Goal: Task Accomplishment & Management: Manage account settings

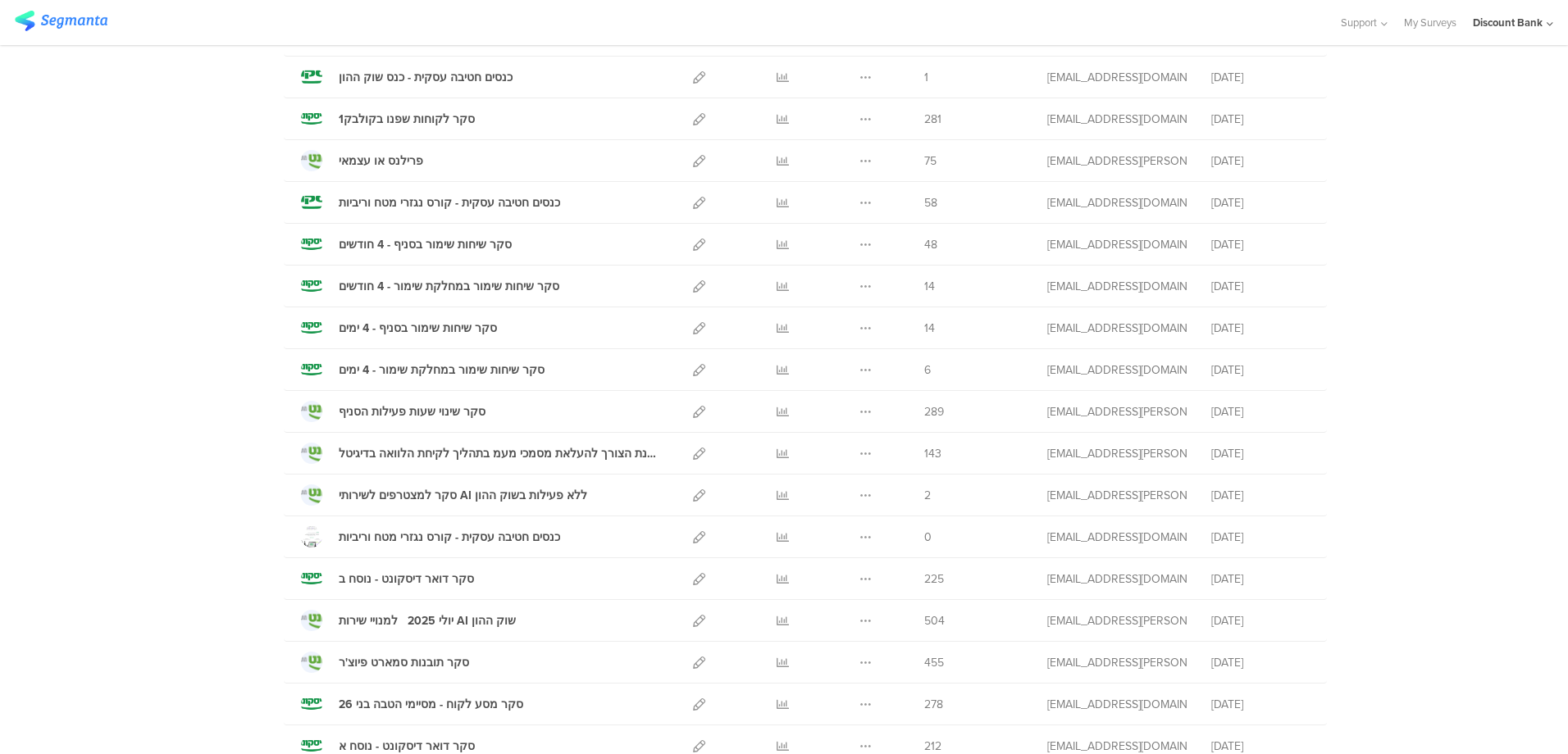
scroll to position [328, 0]
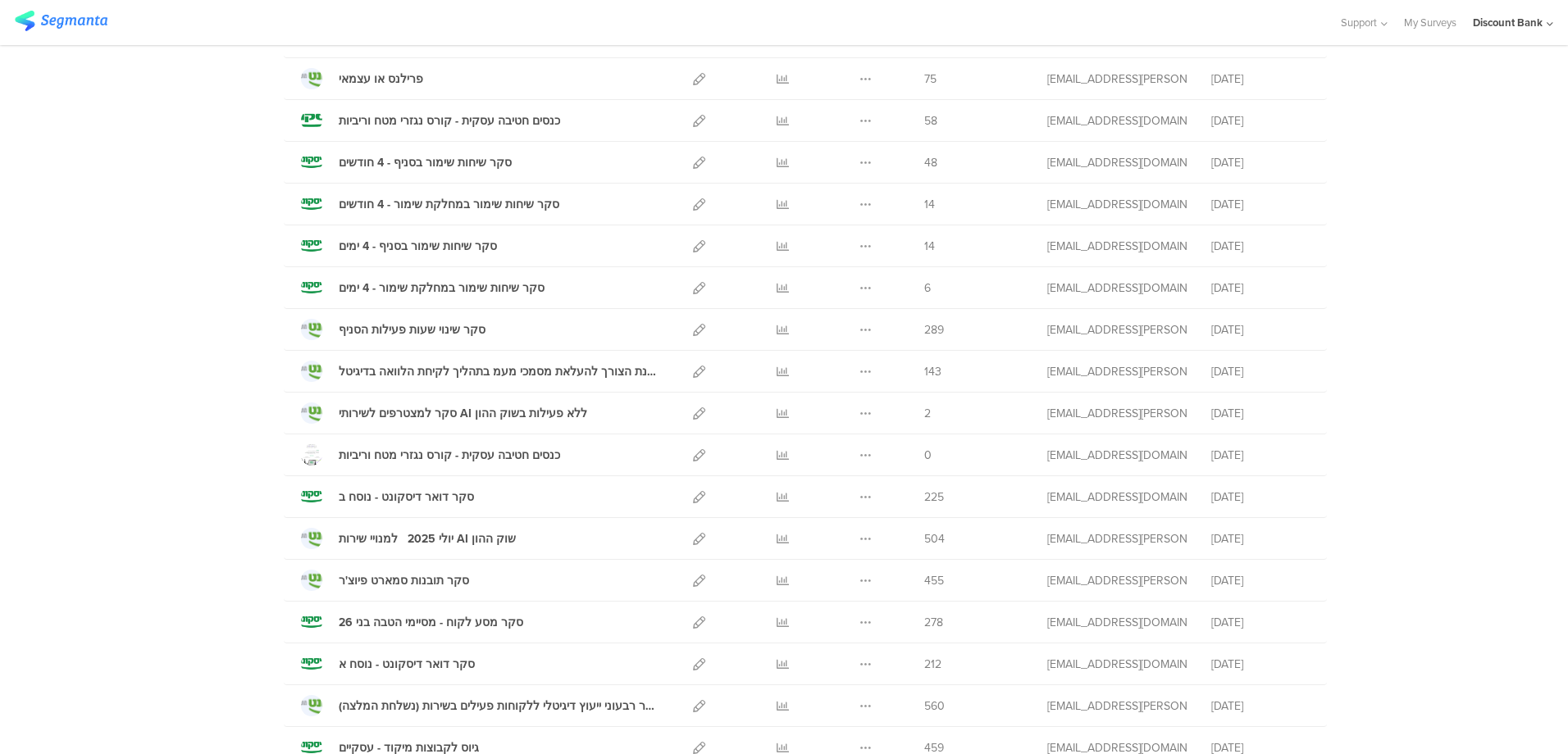
click at [777, 167] on icon at bounding box center [783, 162] width 12 height 12
click at [777, 206] on icon at bounding box center [783, 204] width 12 height 12
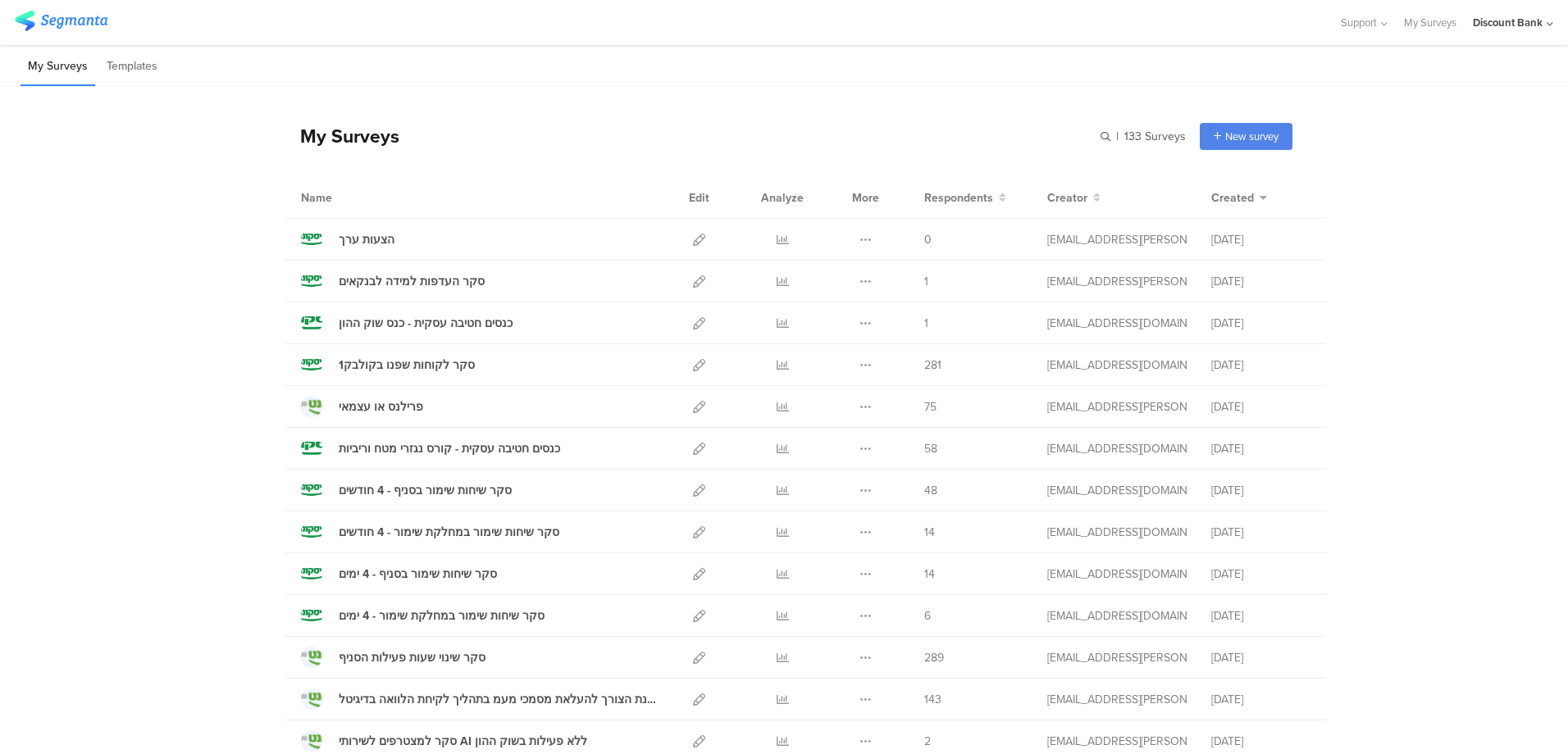
click at [410, 574] on div "סקר שיחות שימור בסניף - 4 ימים" at bounding box center [418, 574] width 158 height 17
click at [779, 571] on icon at bounding box center [783, 573] width 12 height 12
click at [779, 619] on icon at bounding box center [783, 616] width 12 height 12
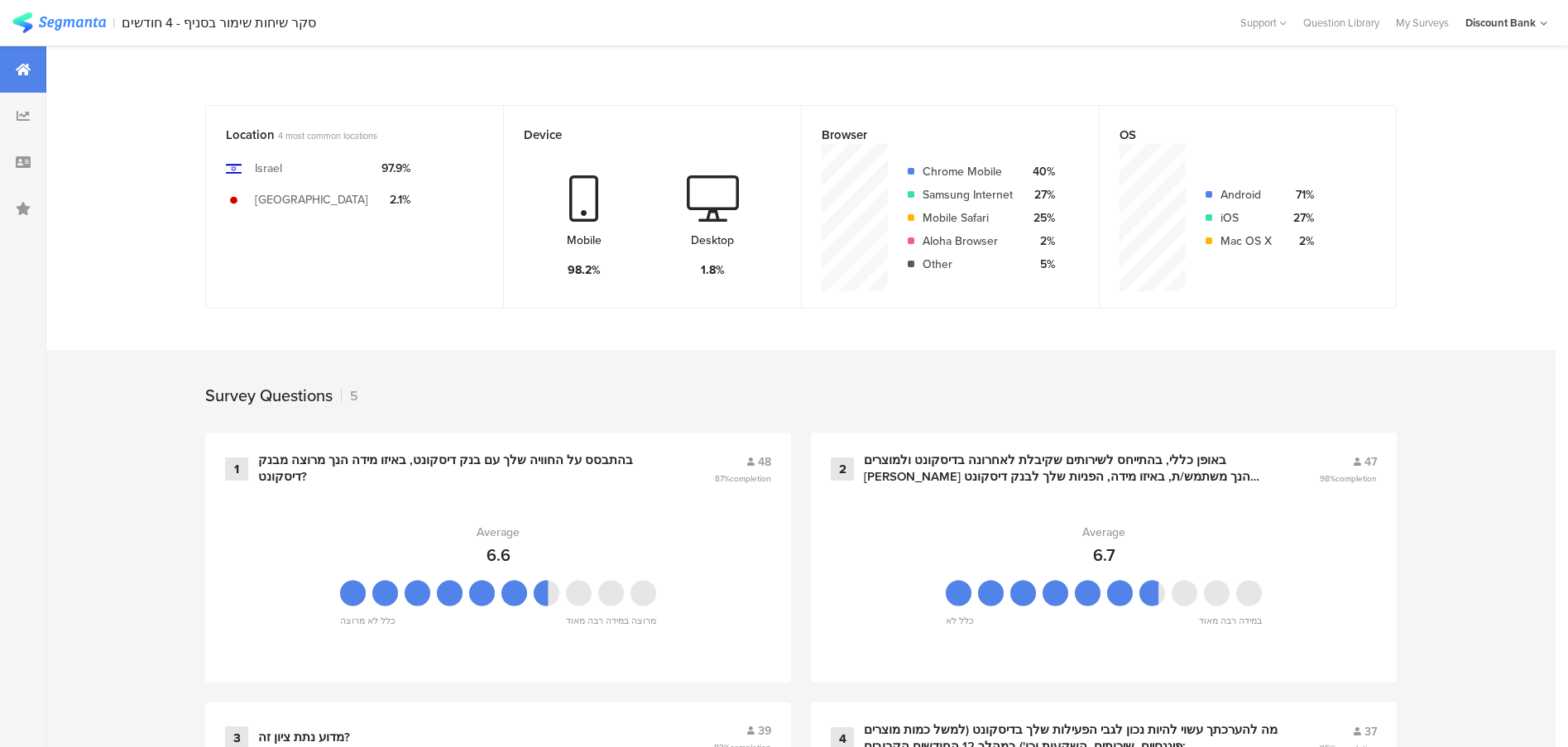
scroll to position [362, 0]
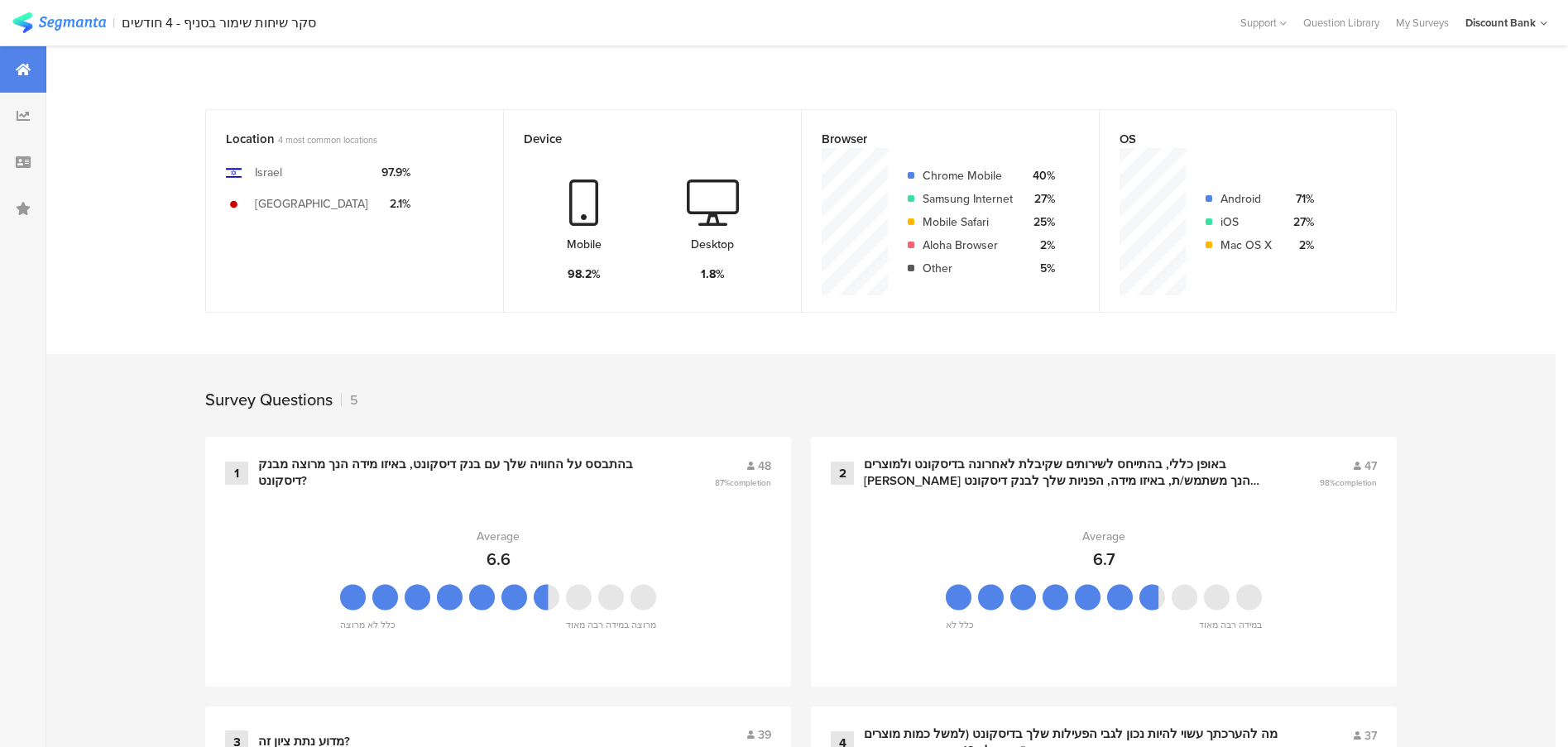
click at [29, 157] on icon at bounding box center [24, 163] width 15 height 13
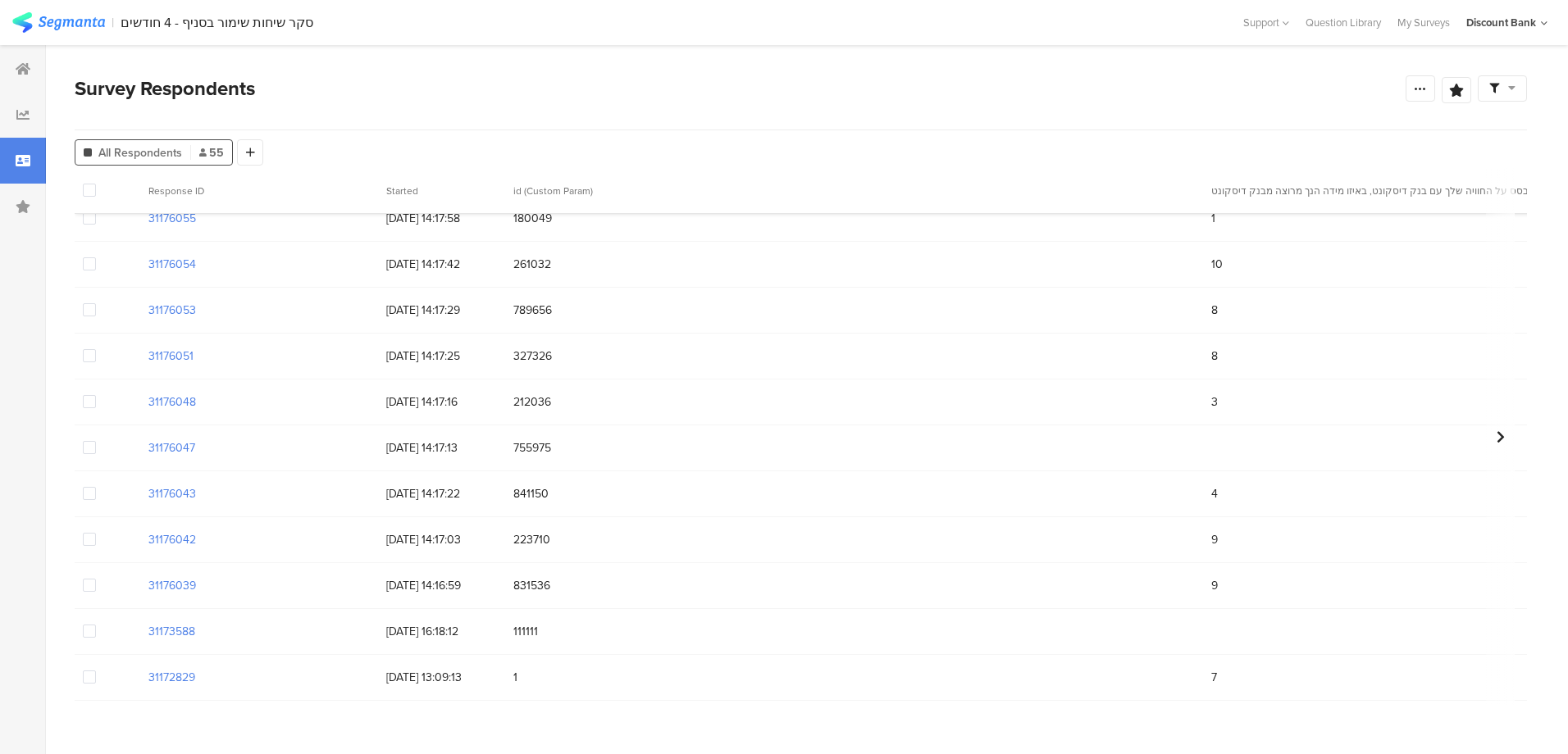
scroll to position [2050, 0]
click at [92, 670] on span at bounding box center [89, 677] width 13 height 13
click at [96, 670] on input "checkbox" at bounding box center [96, 670] width 0 height 0
click at [90, 625] on span at bounding box center [89, 632] width 13 height 13
click at [96, 625] on input "checkbox" at bounding box center [96, 625] width 0 height 0
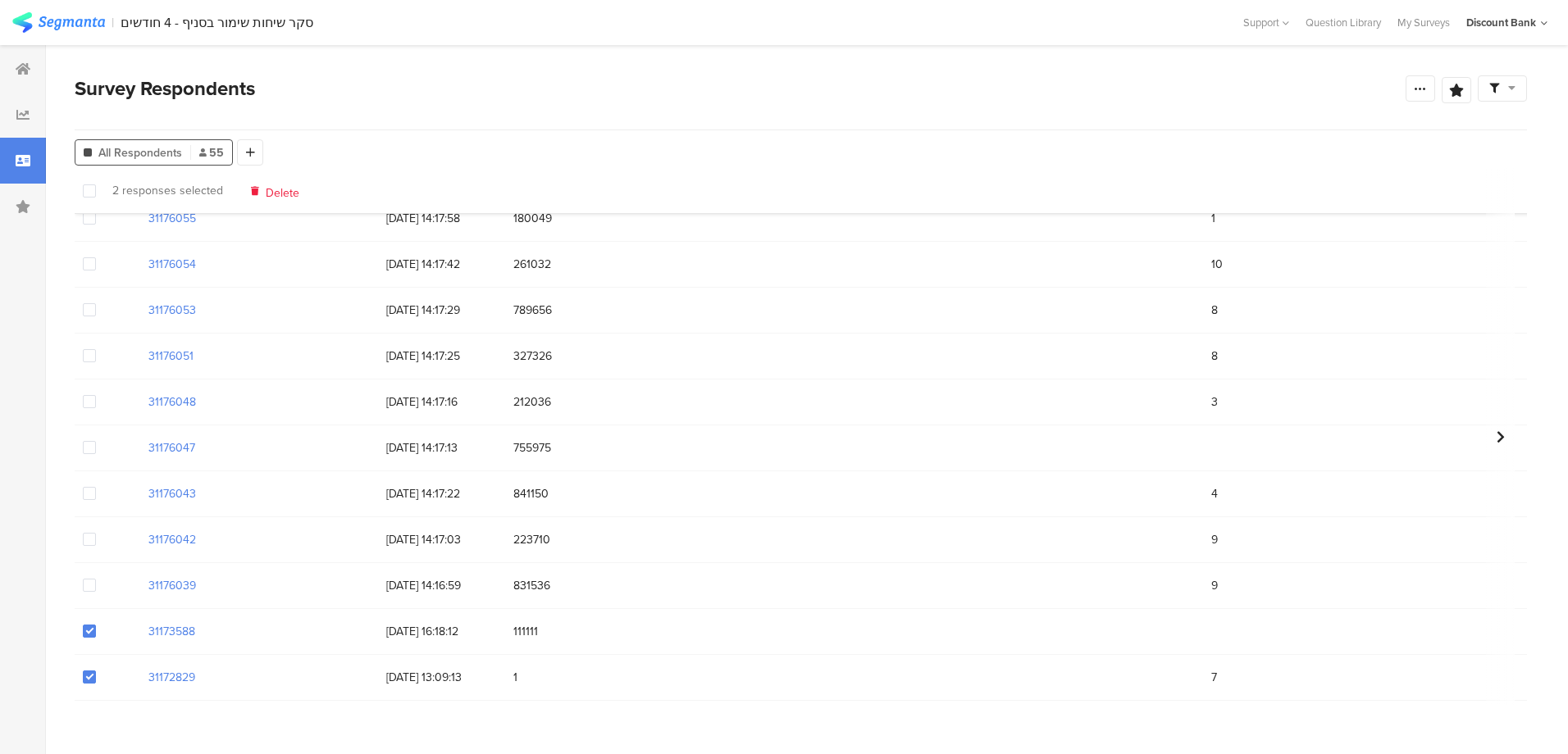
click at [270, 195] on span "Delete" at bounding box center [283, 190] width 34 height 12
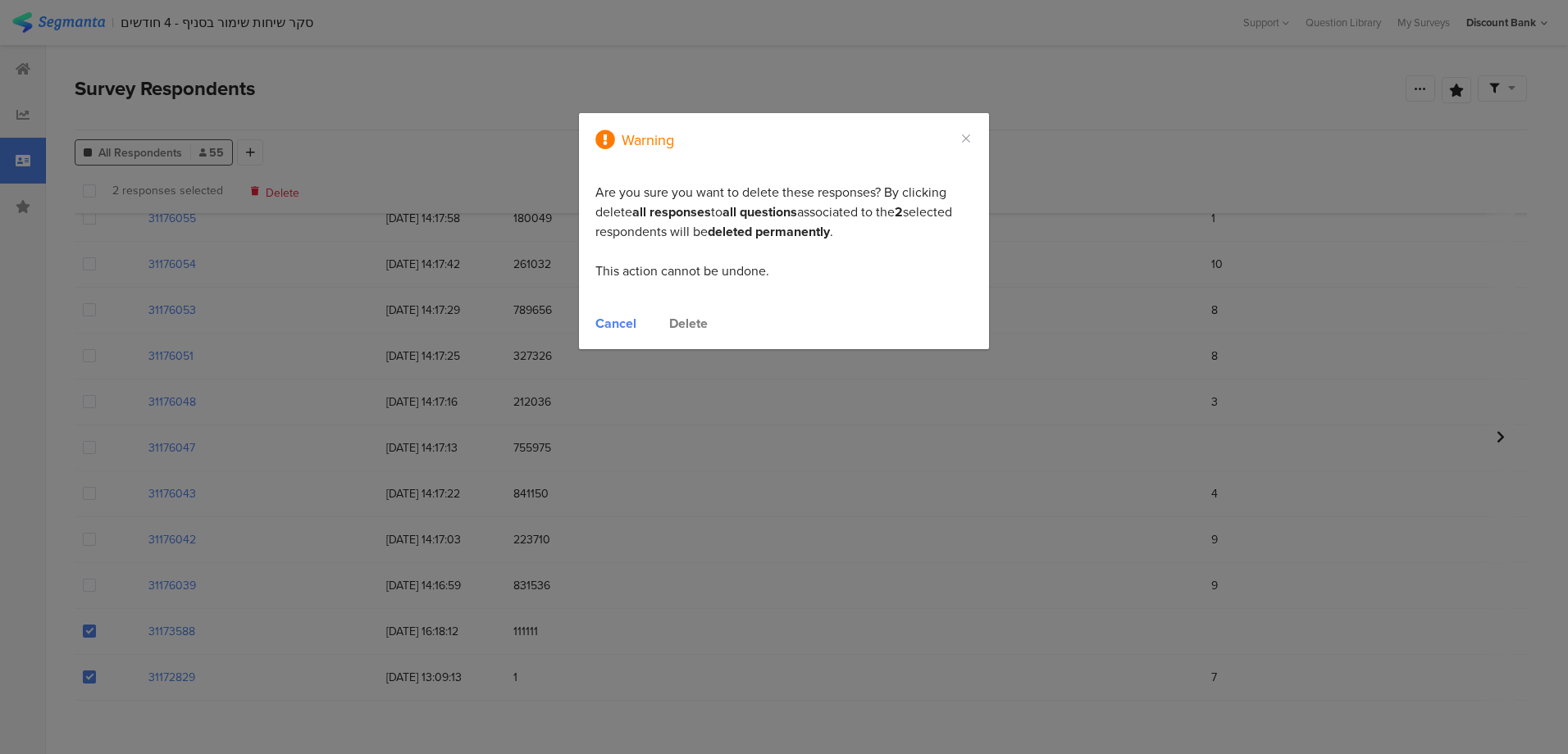
click at [697, 322] on div "Delete" at bounding box center [688, 324] width 39 height 19
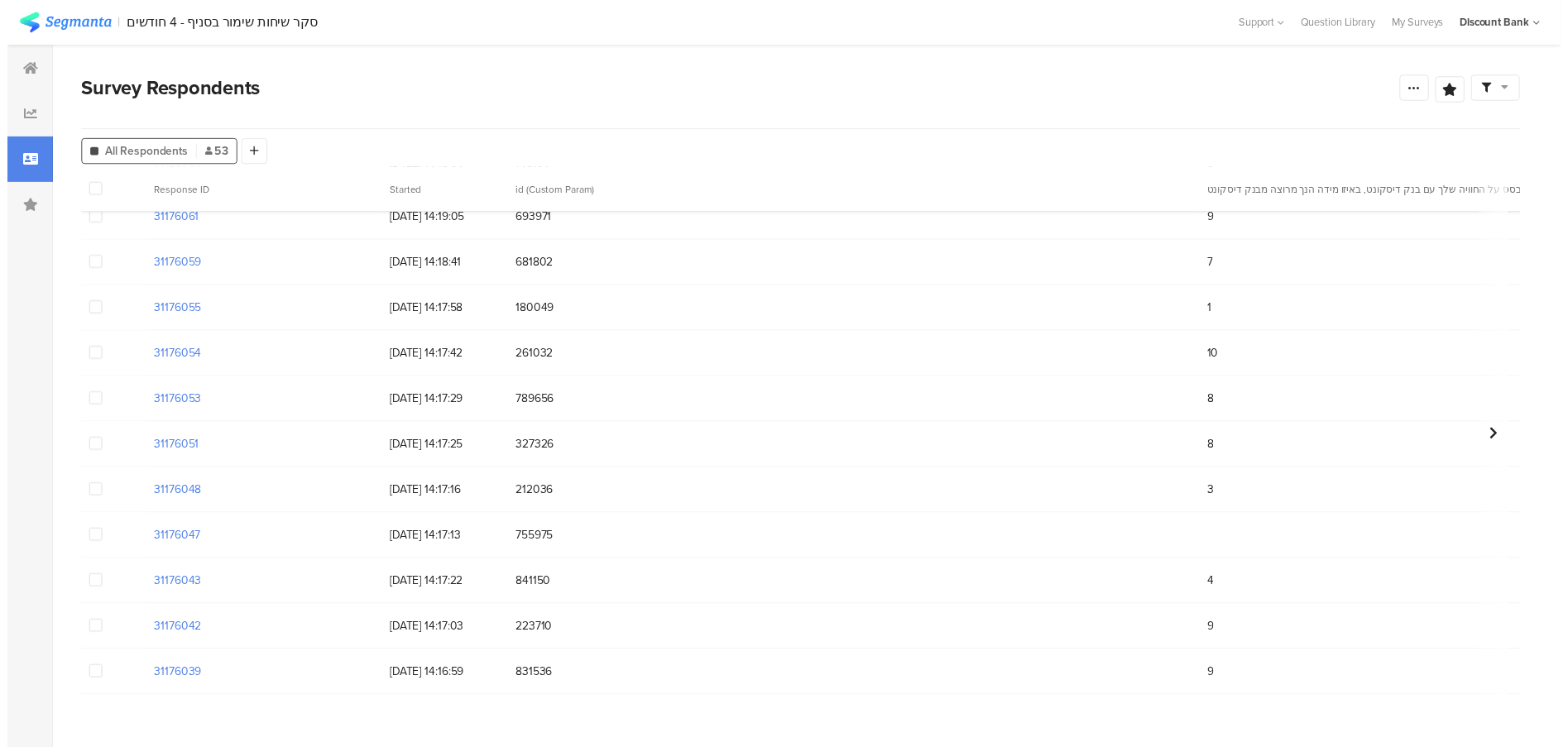
scroll to position [1977, 0]
click at [25, 121] on icon at bounding box center [23, 116] width 13 height 13
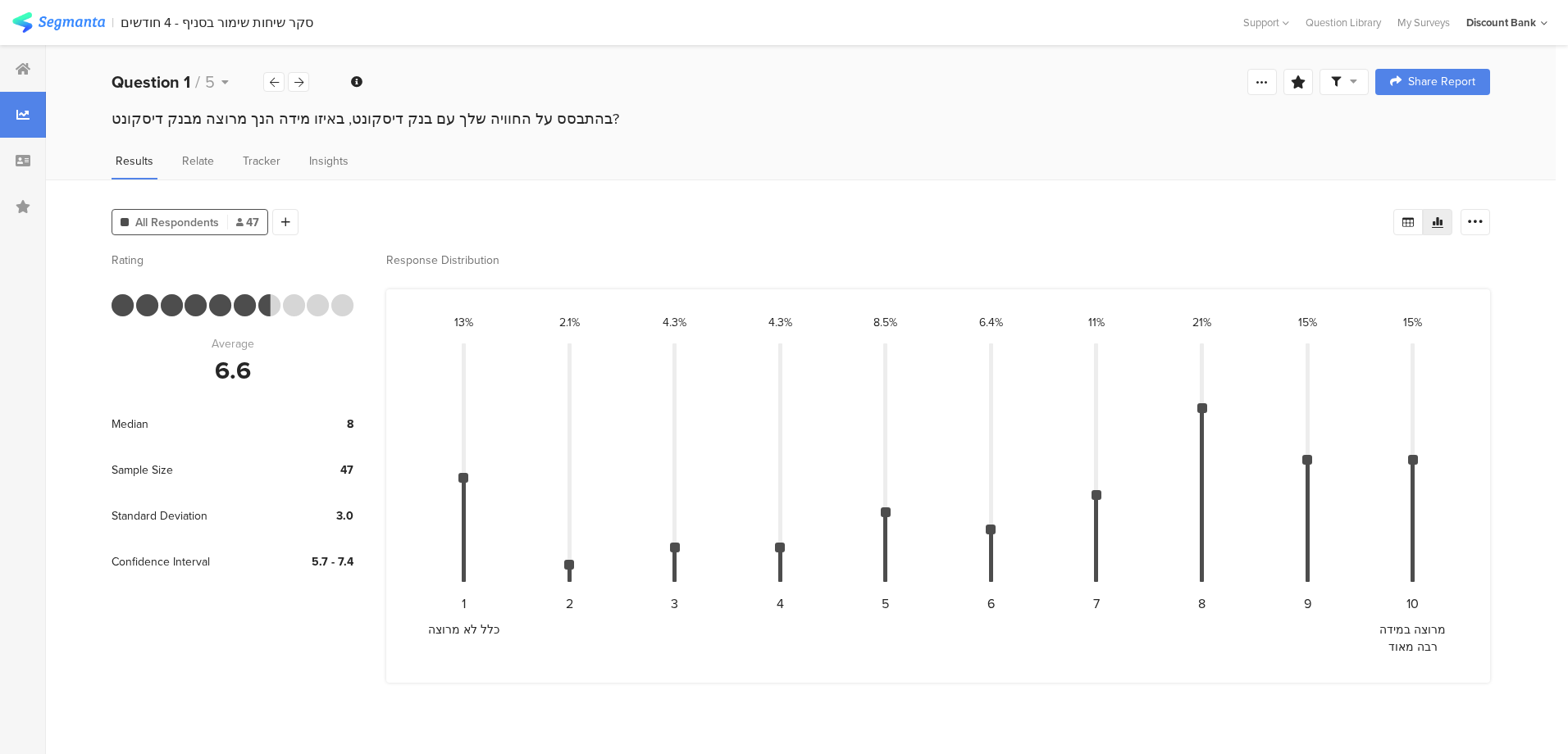
click at [30, 88] on div at bounding box center [23, 69] width 46 height 46
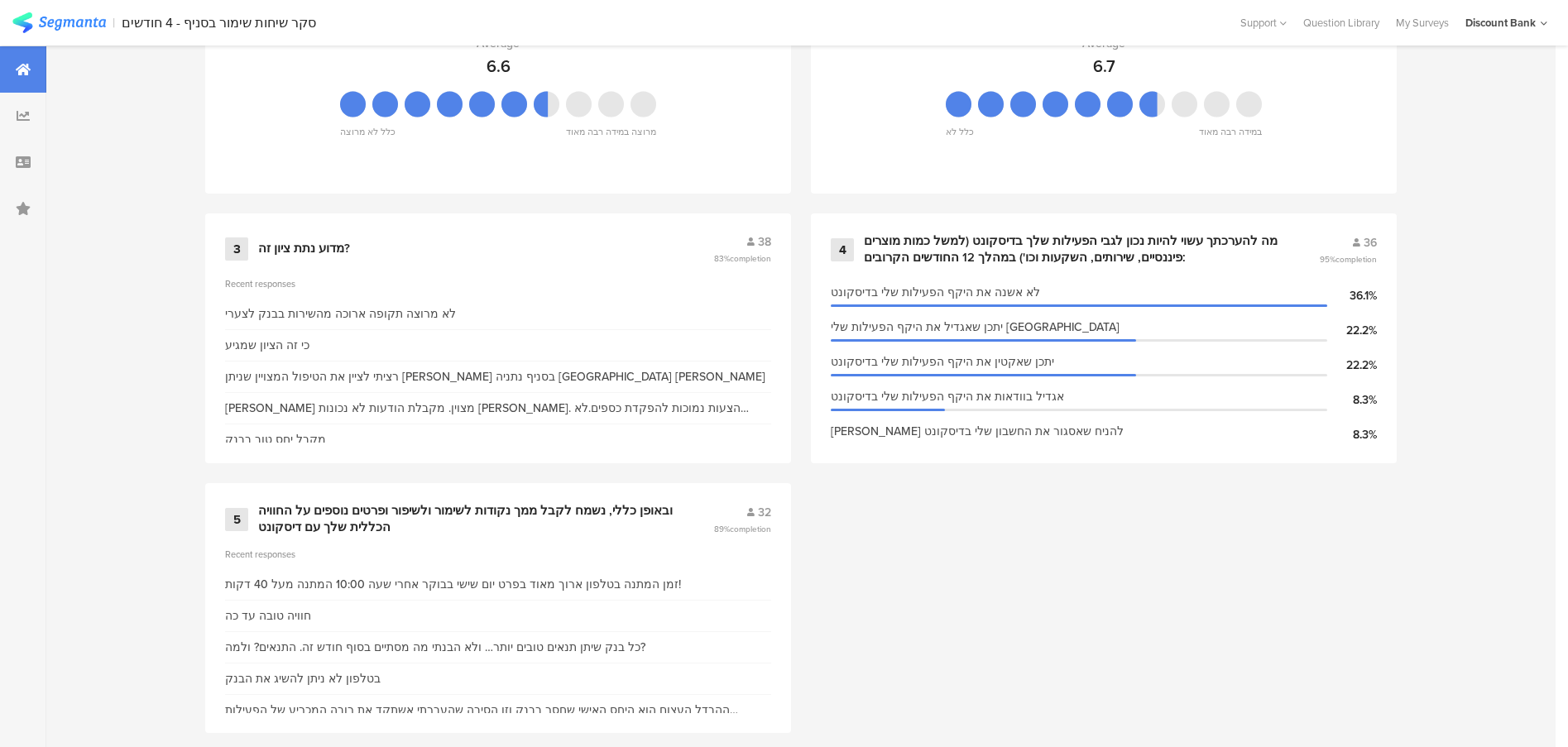
scroll to position [610, 0]
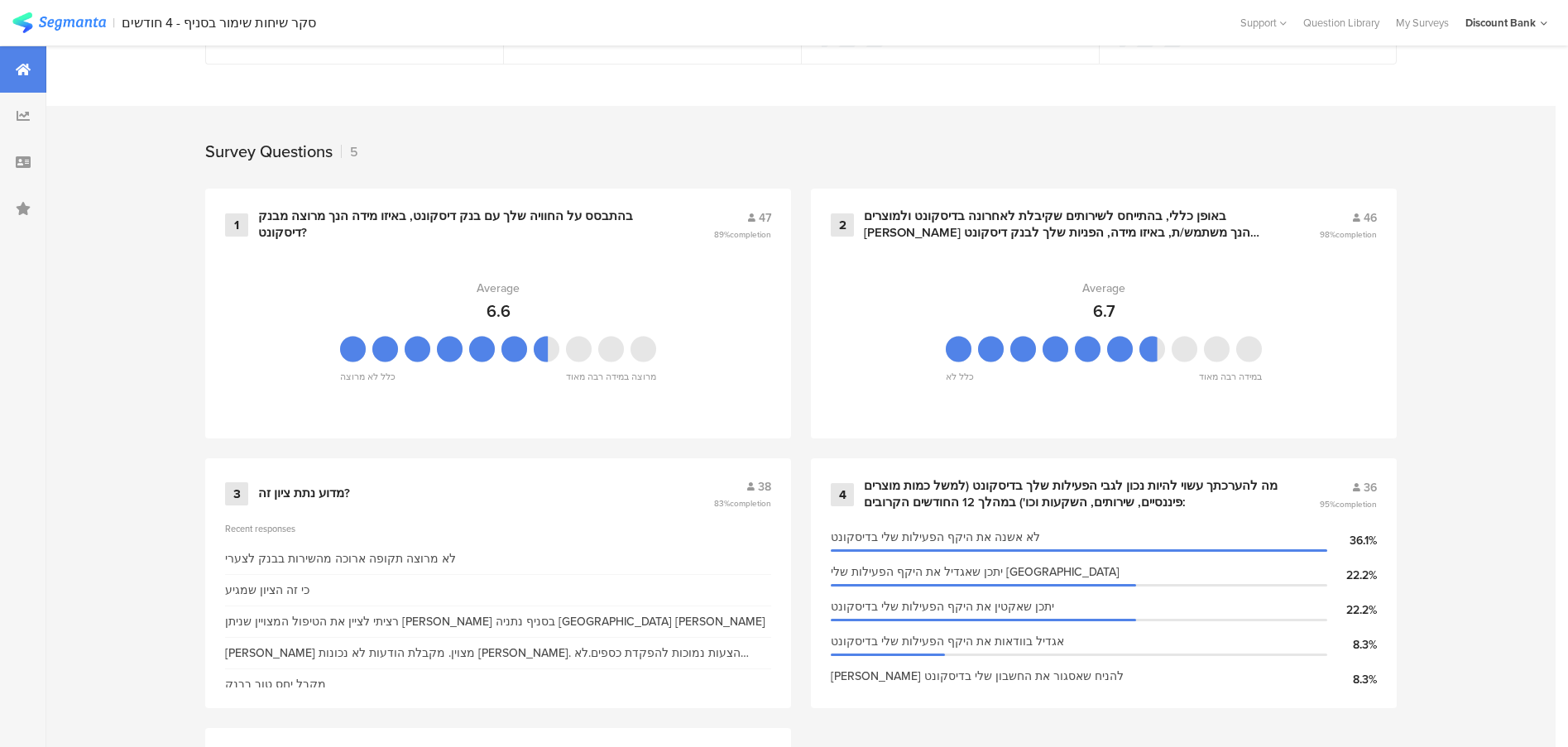
click at [388, 221] on div "בהתבסס על החוויה שלך עם בנק דיסקונט, באיזו מידה הנך מרוצה מבנק דיסקונט?" at bounding box center [466, 224] width 415 height 32
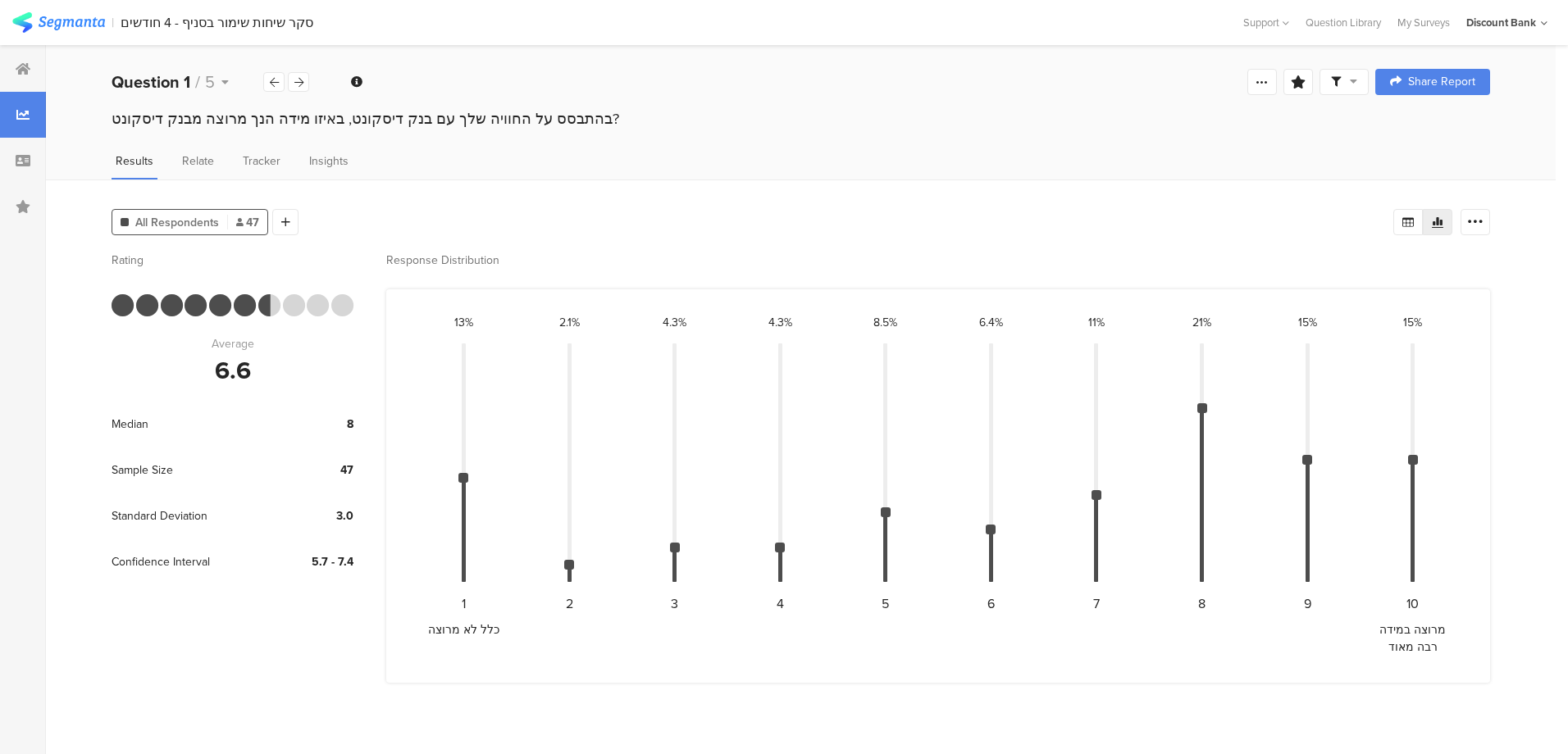
click at [25, 72] on icon at bounding box center [24, 69] width 15 height 13
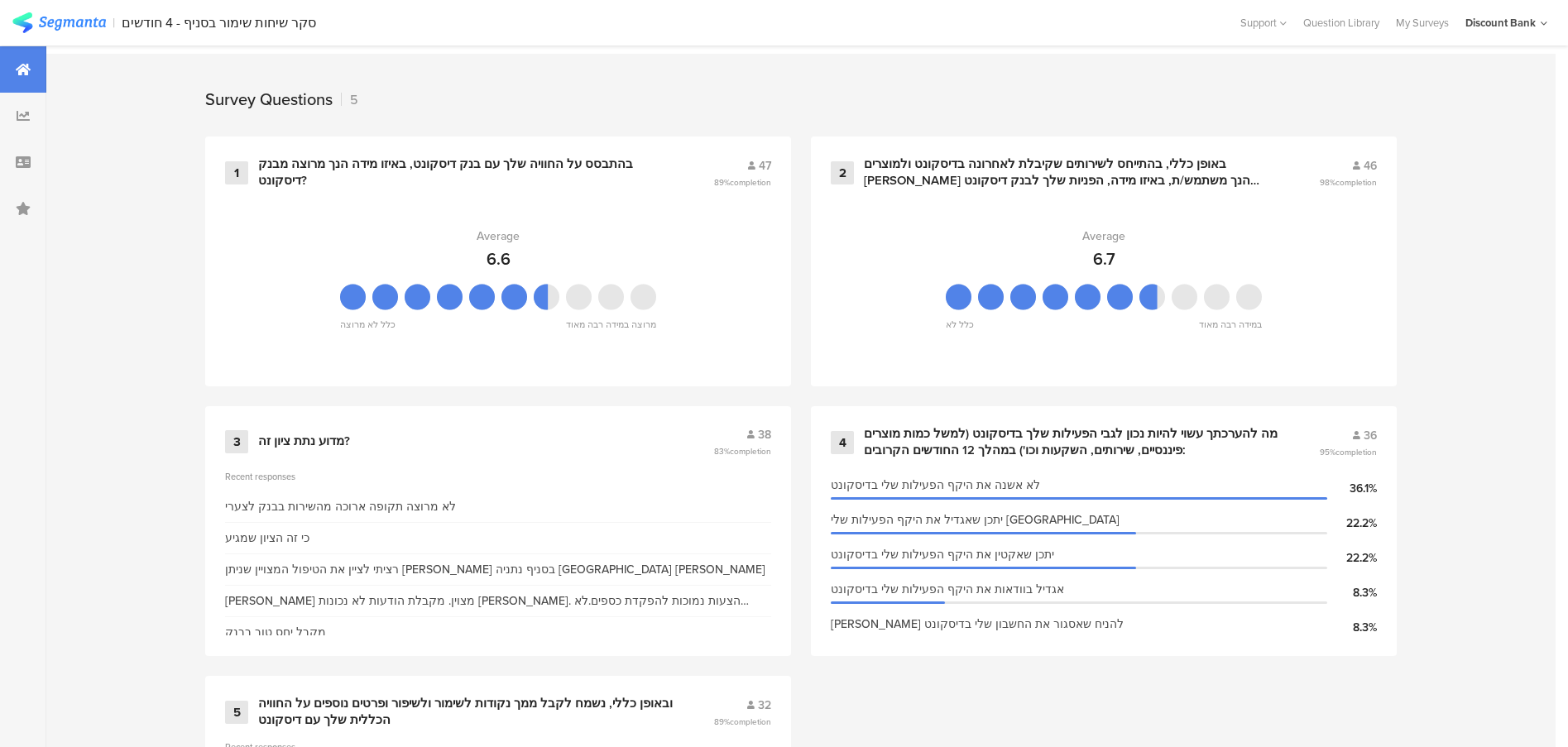
scroll to position [661, 0]
click at [28, 163] on icon at bounding box center [24, 163] width 15 height 13
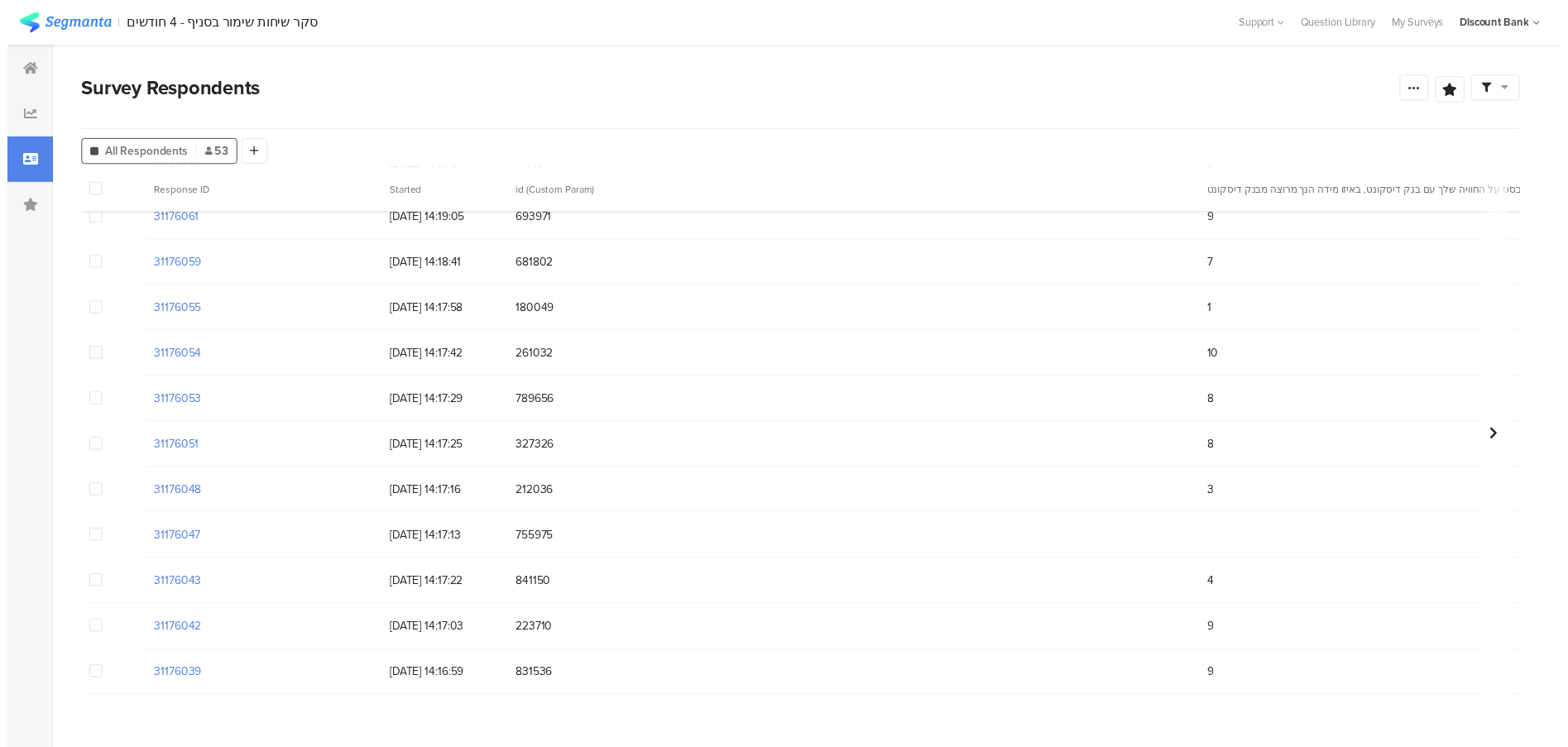
scroll to position [1979, 0]
click at [27, 66] on icon at bounding box center [24, 69] width 15 height 13
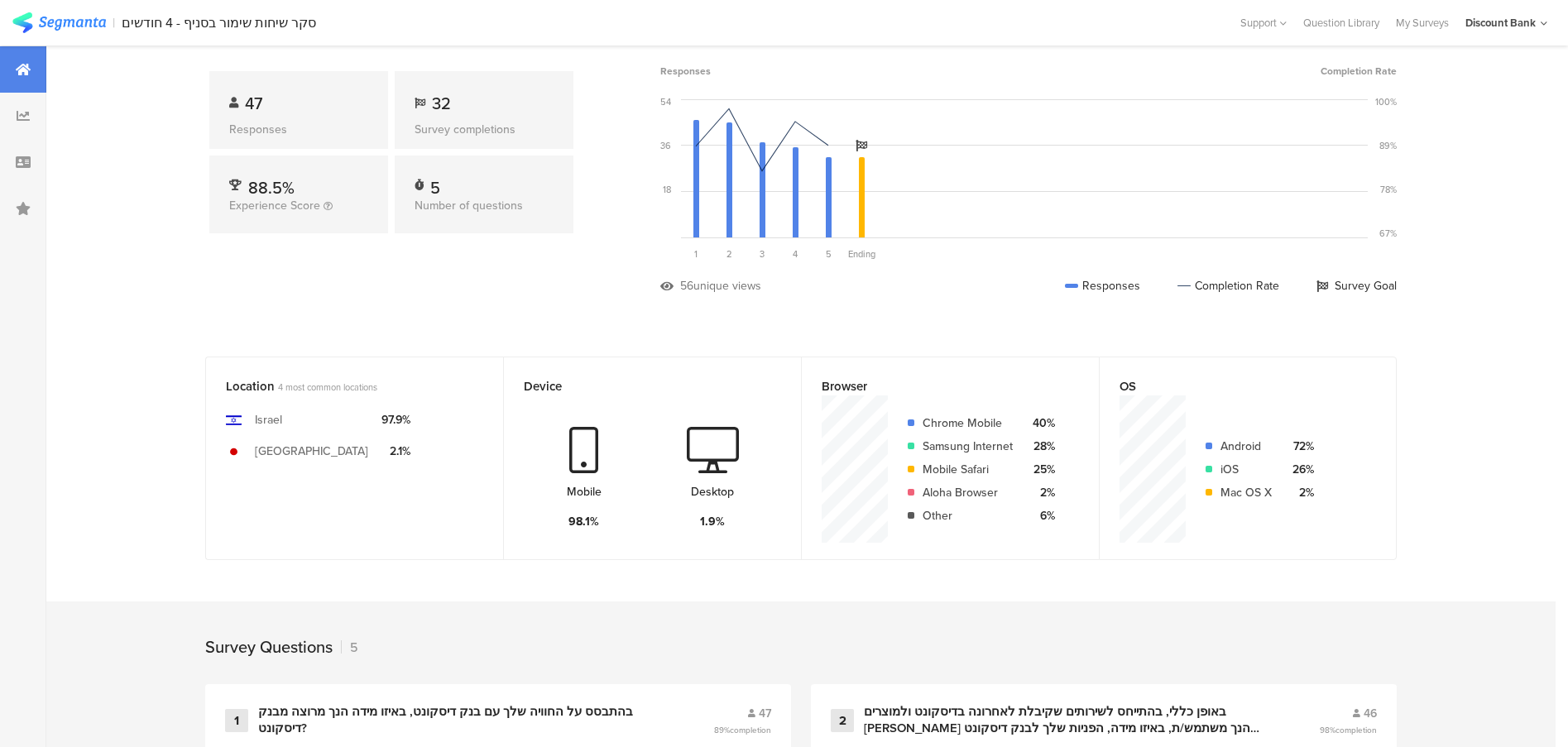
scroll to position [277, 0]
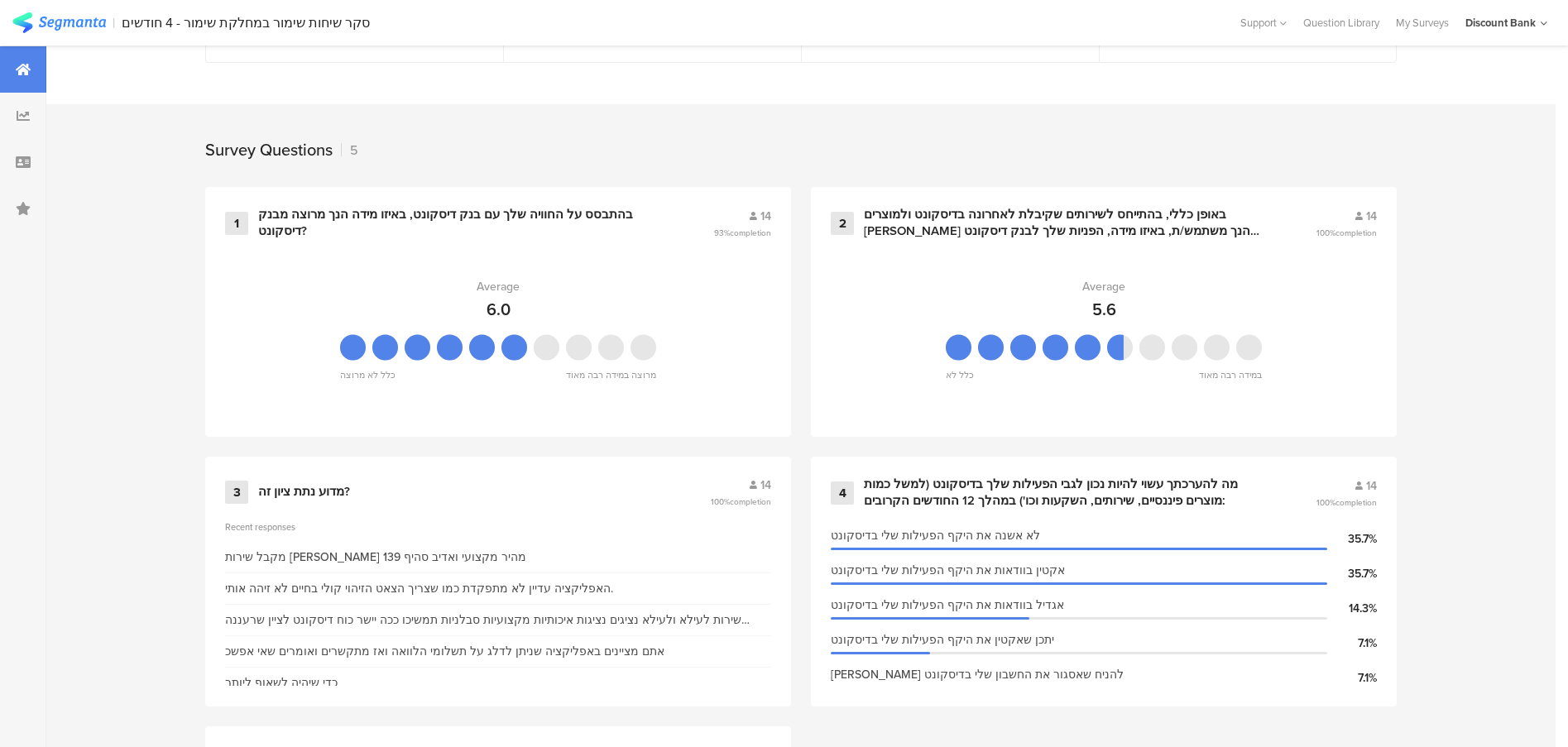
scroll to position [610, 0]
click at [998, 225] on div "באופן כללי, בהתייחס לשירותים שקיבלת לאחרונה בדיסקונט ולמוצרים בהם הנך משתמש/ת, …" at bounding box center [1070, 224] width 412 height 32
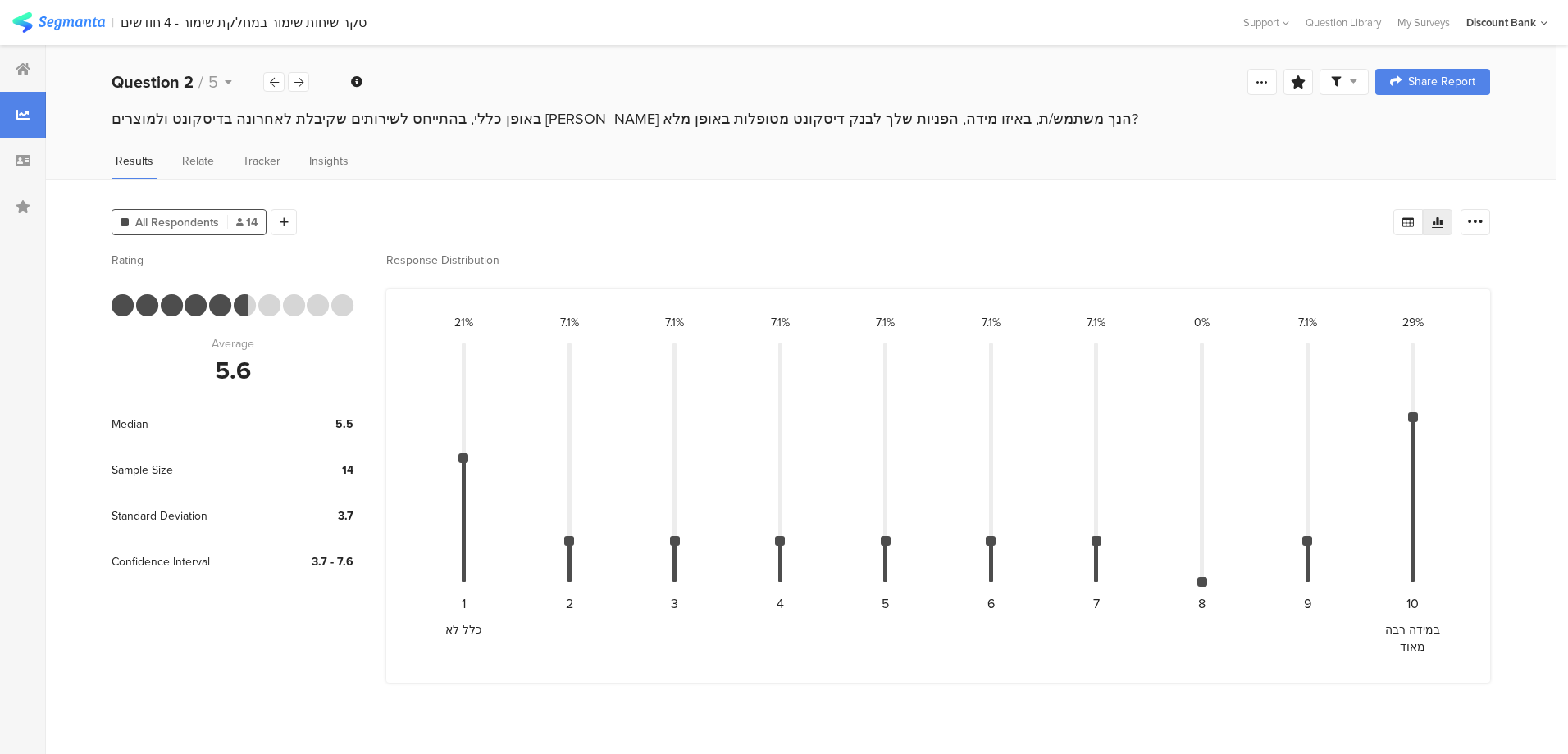
click at [23, 161] on icon at bounding box center [24, 161] width 15 height 13
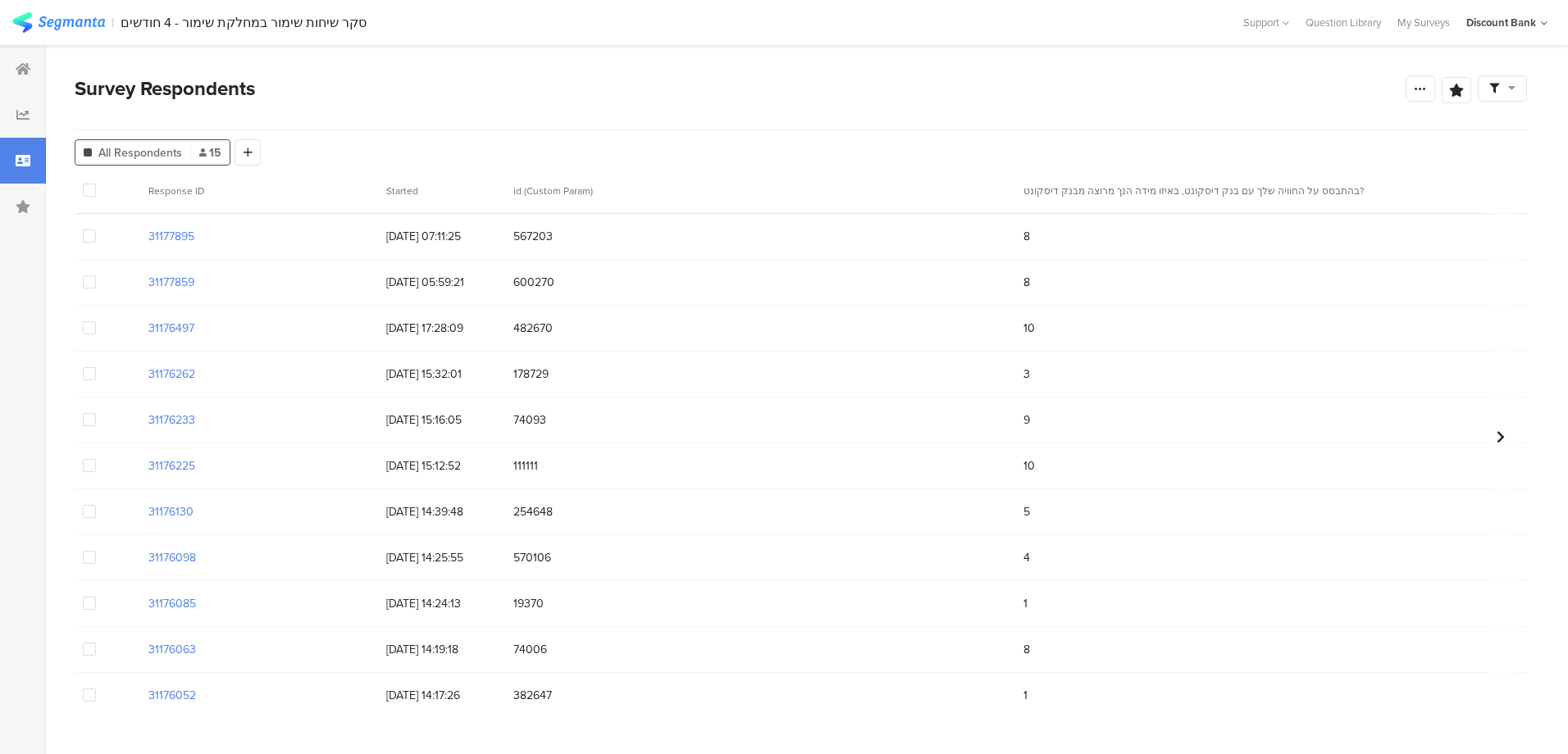
click at [94, 466] on span at bounding box center [89, 466] width 13 height 13
click at [96, 459] on input "checkbox" at bounding box center [96, 459] width 0 height 0
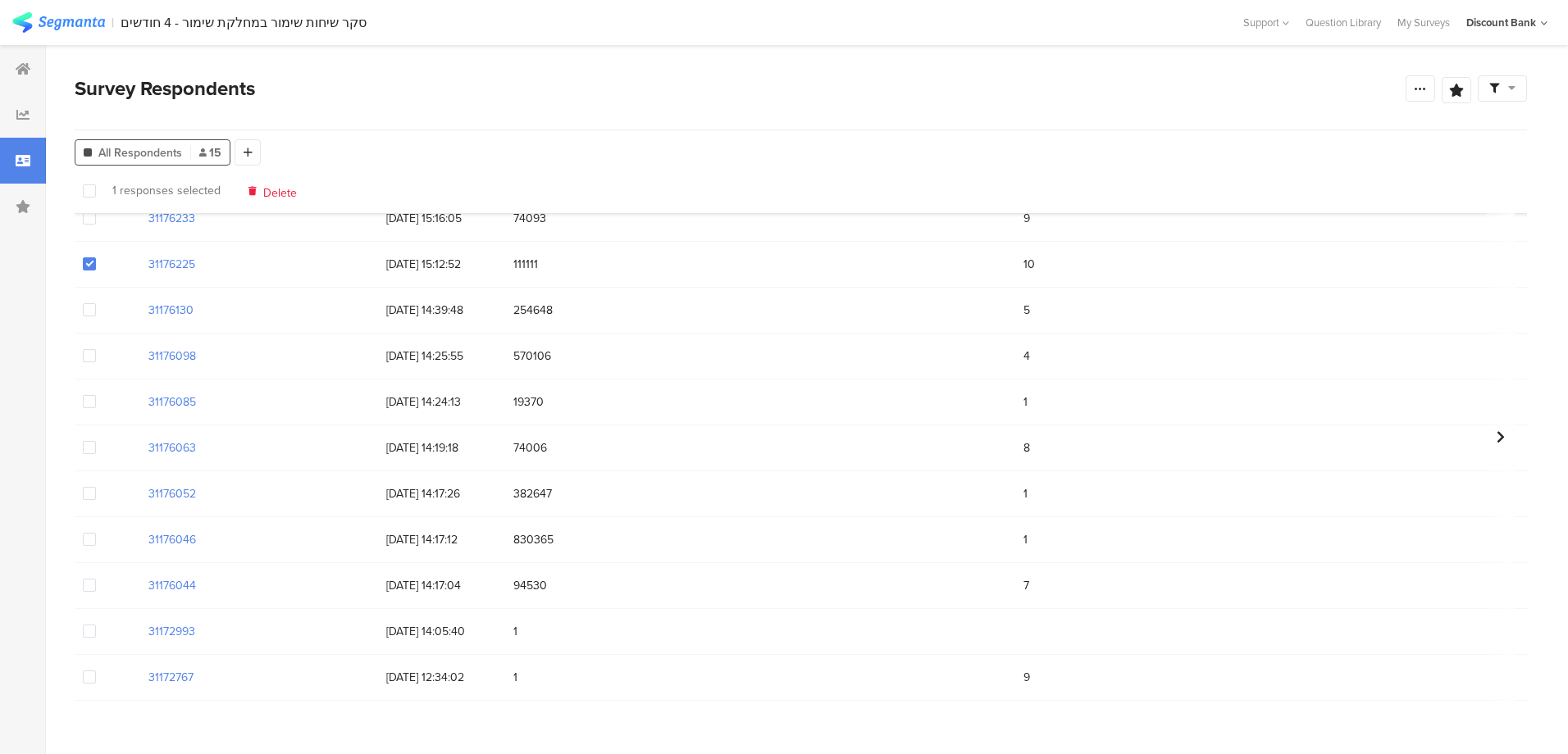
scroll to position [214, 0]
click at [87, 625] on span at bounding box center [89, 632] width 13 height 13
click at [96, 625] on input "checkbox" at bounding box center [96, 625] width 0 height 0
click at [87, 670] on span at bounding box center [89, 677] width 13 height 13
click at [96, 670] on input "checkbox" at bounding box center [96, 670] width 0 height 0
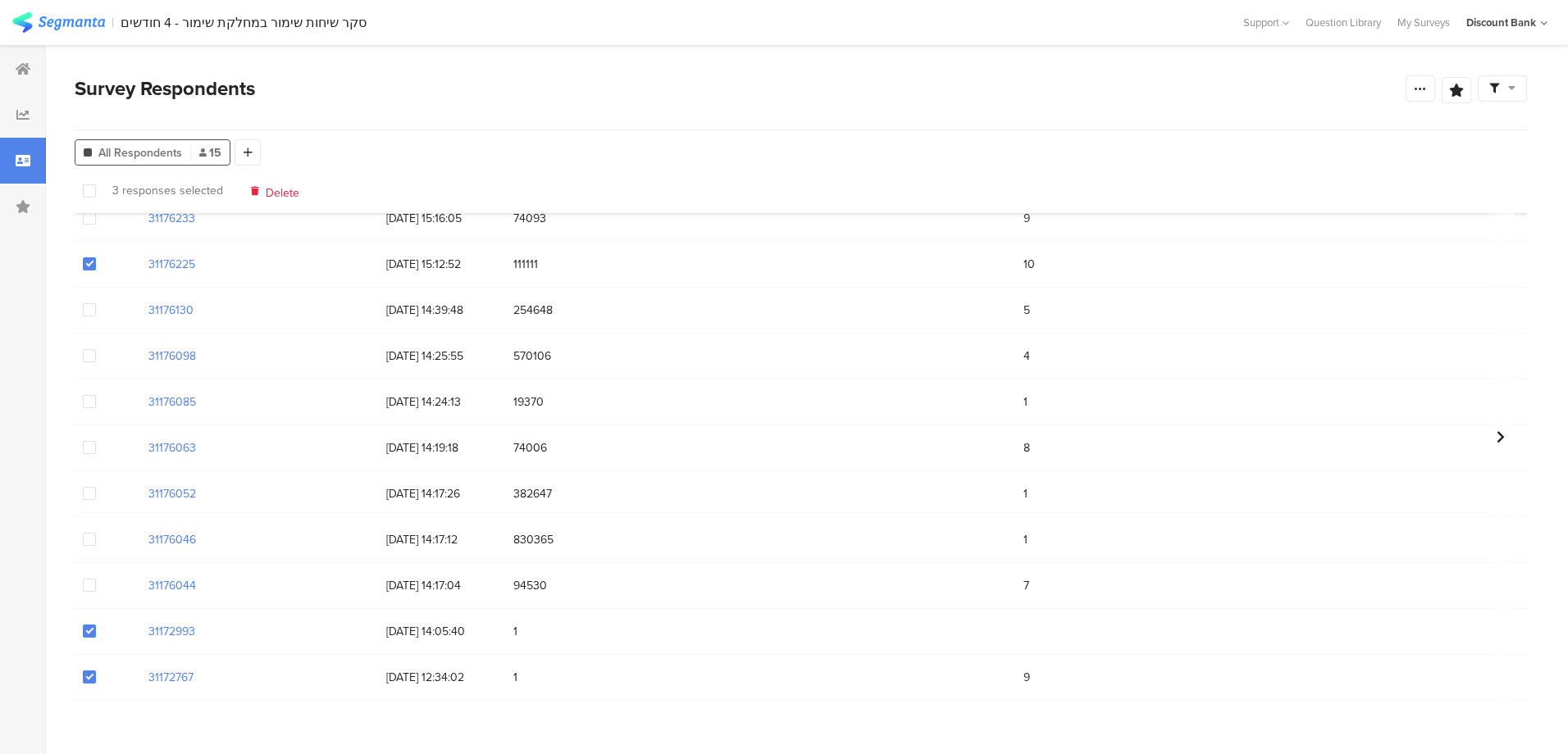
click at [285, 196] on span "Delete" at bounding box center [283, 190] width 34 height 12
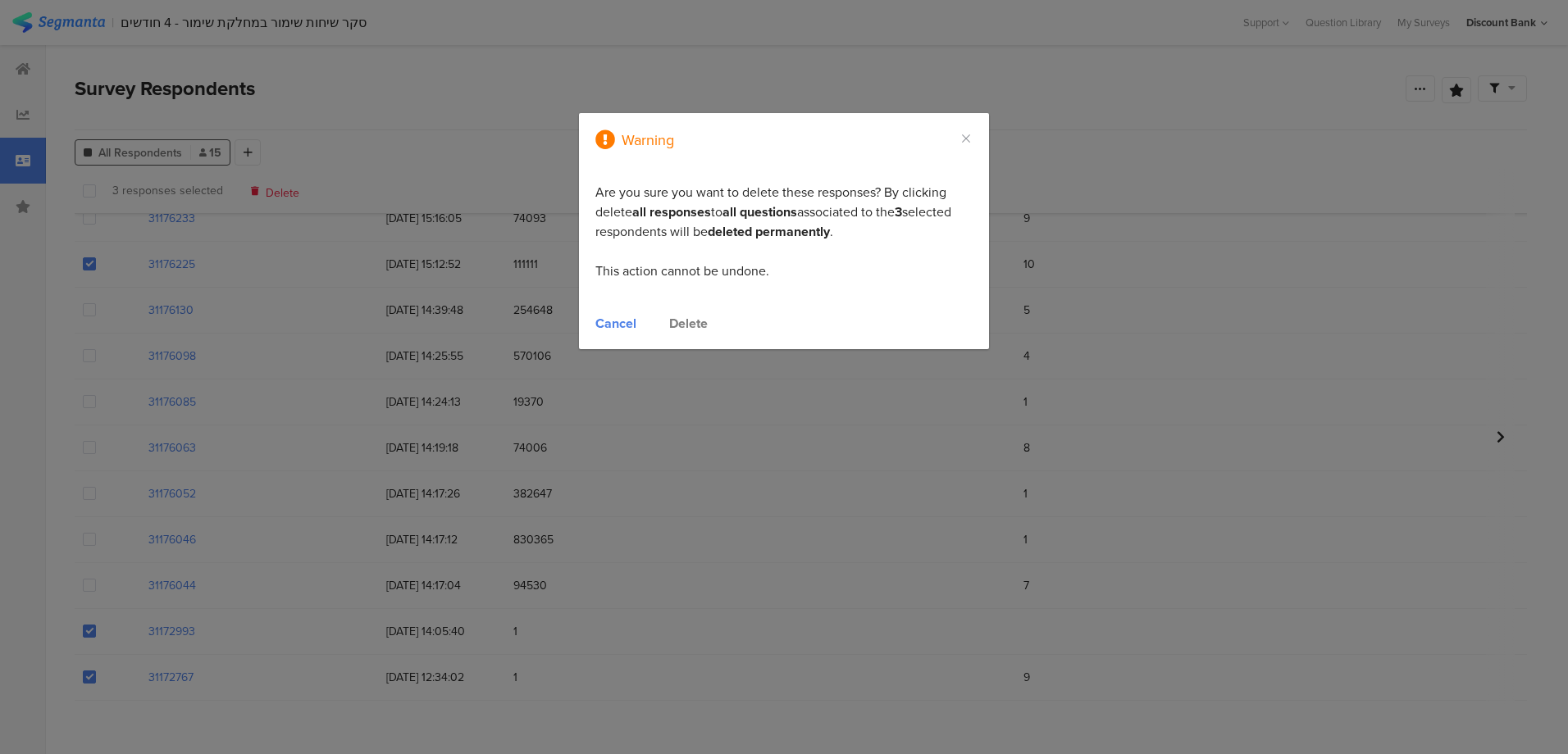
click at [689, 325] on div "Delete" at bounding box center [688, 324] width 39 height 19
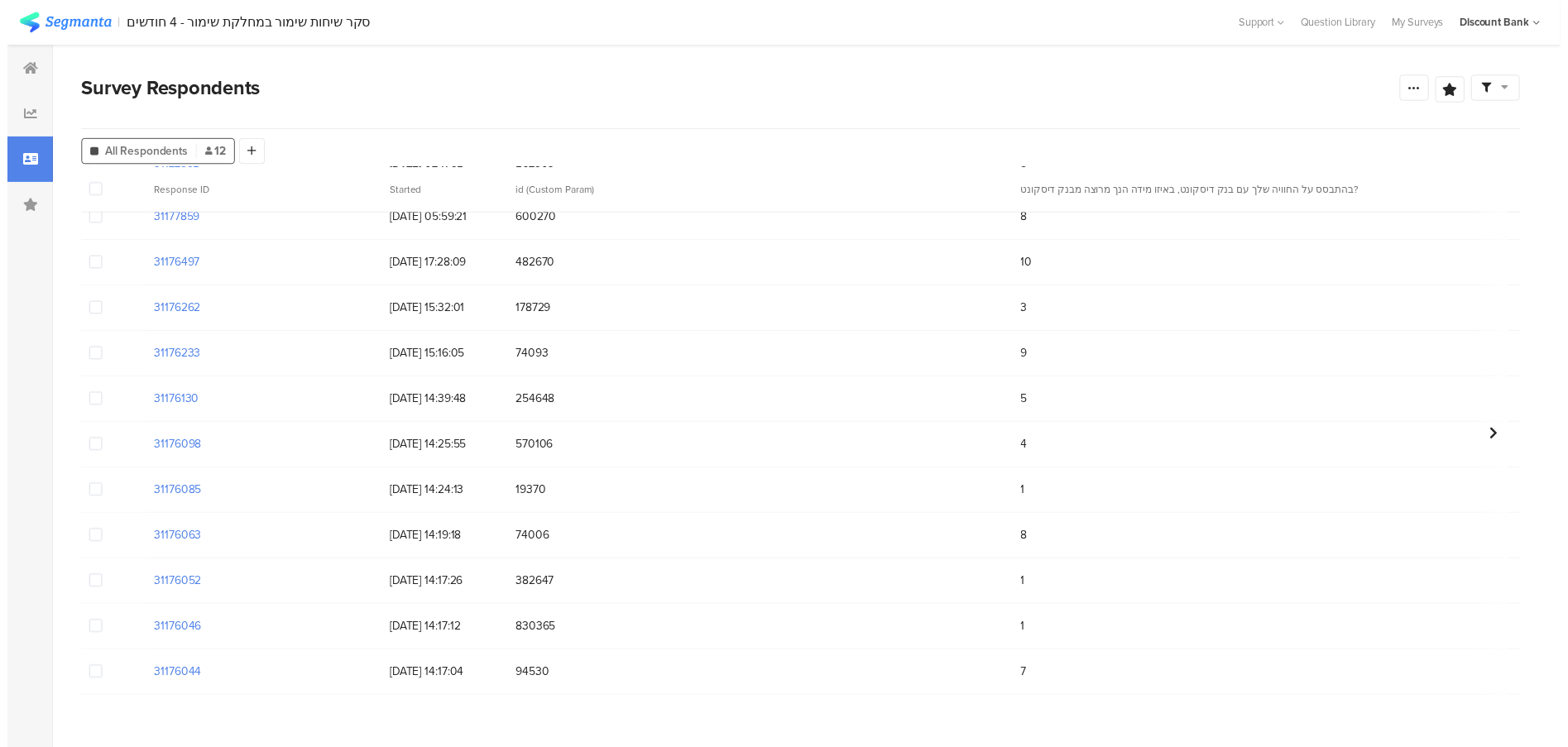
scroll to position [0, 0]
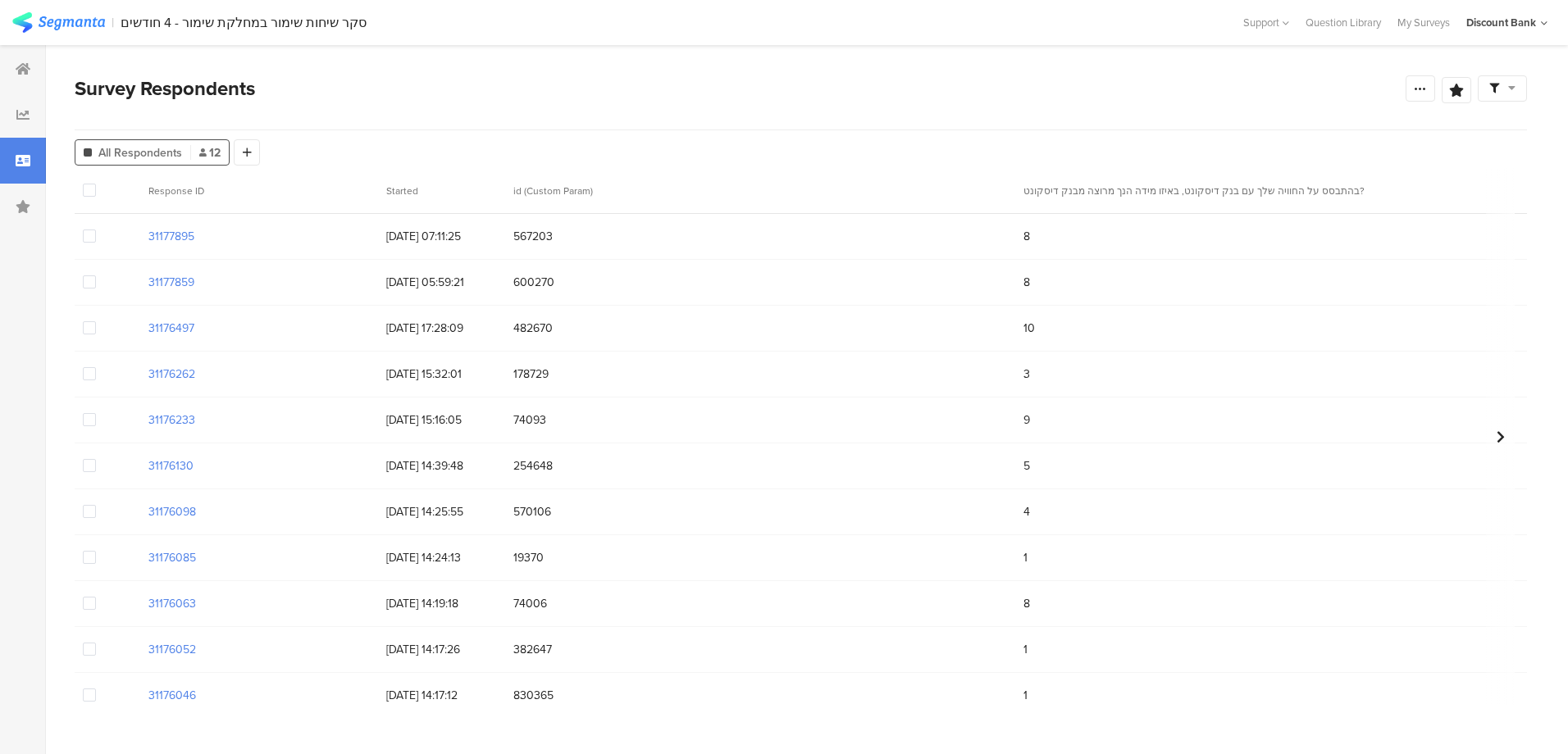
click at [29, 60] on div at bounding box center [23, 69] width 46 height 46
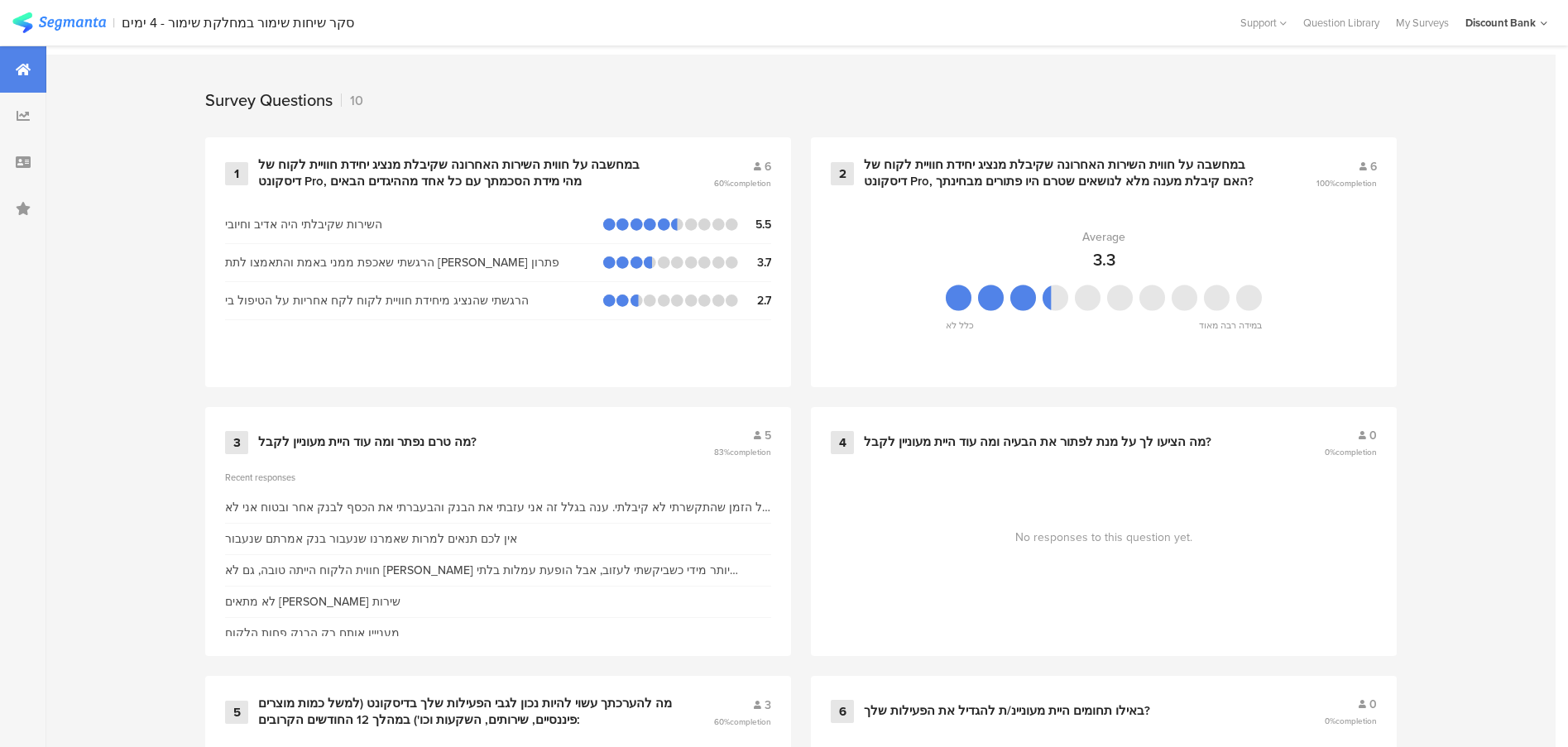
scroll to position [579, 0]
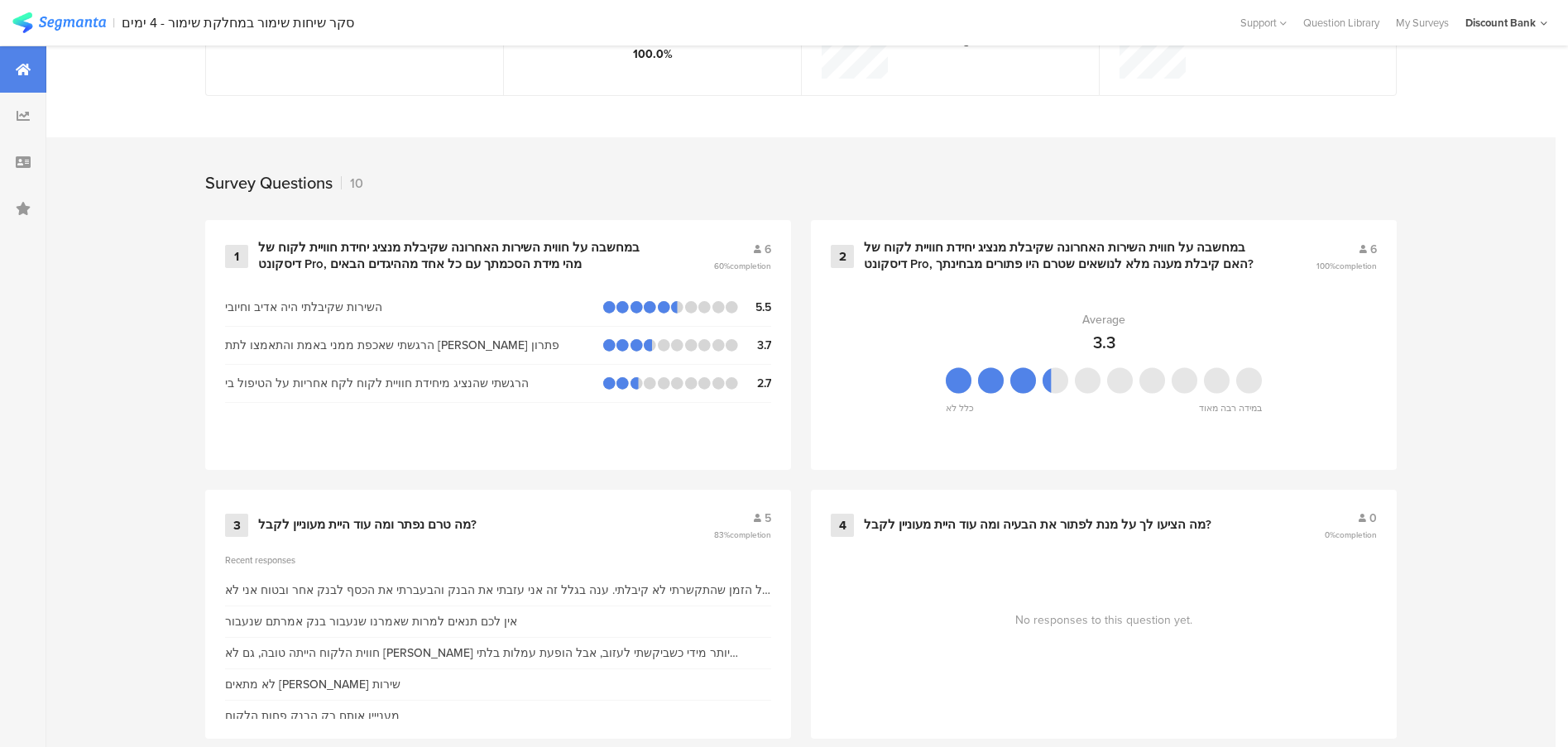
click at [28, 163] on icon at bounding box center [24, 163] width 15 height 13
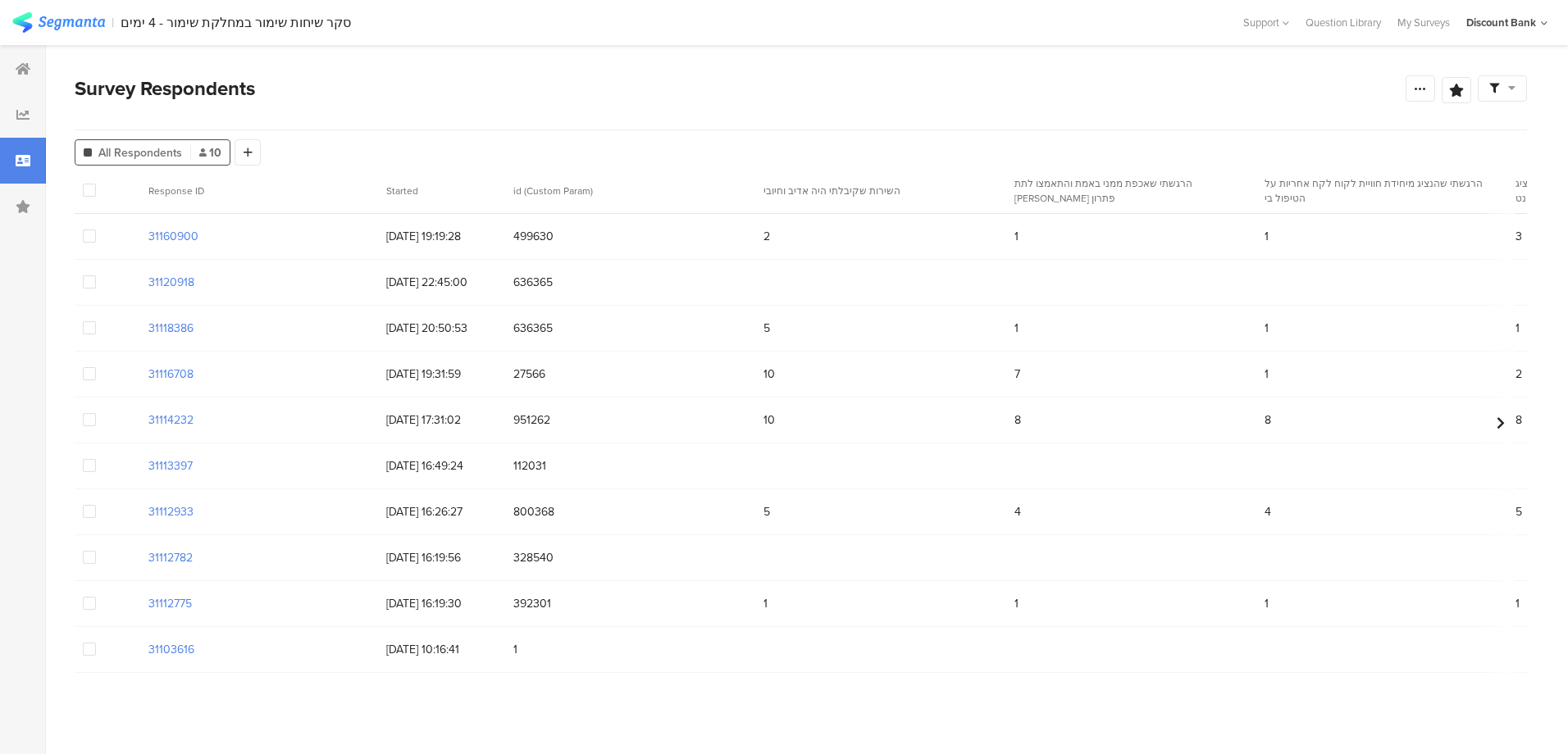
click at [87, 650] on span at bounding box center [89, 650] width 13 height 13
click at [96, 643] on input "checkbox" at bounding box center [96, 643] width 0 height 0
click at [272, 189] on span "Delete" at bounding box center [281, 190] width 34 height 12
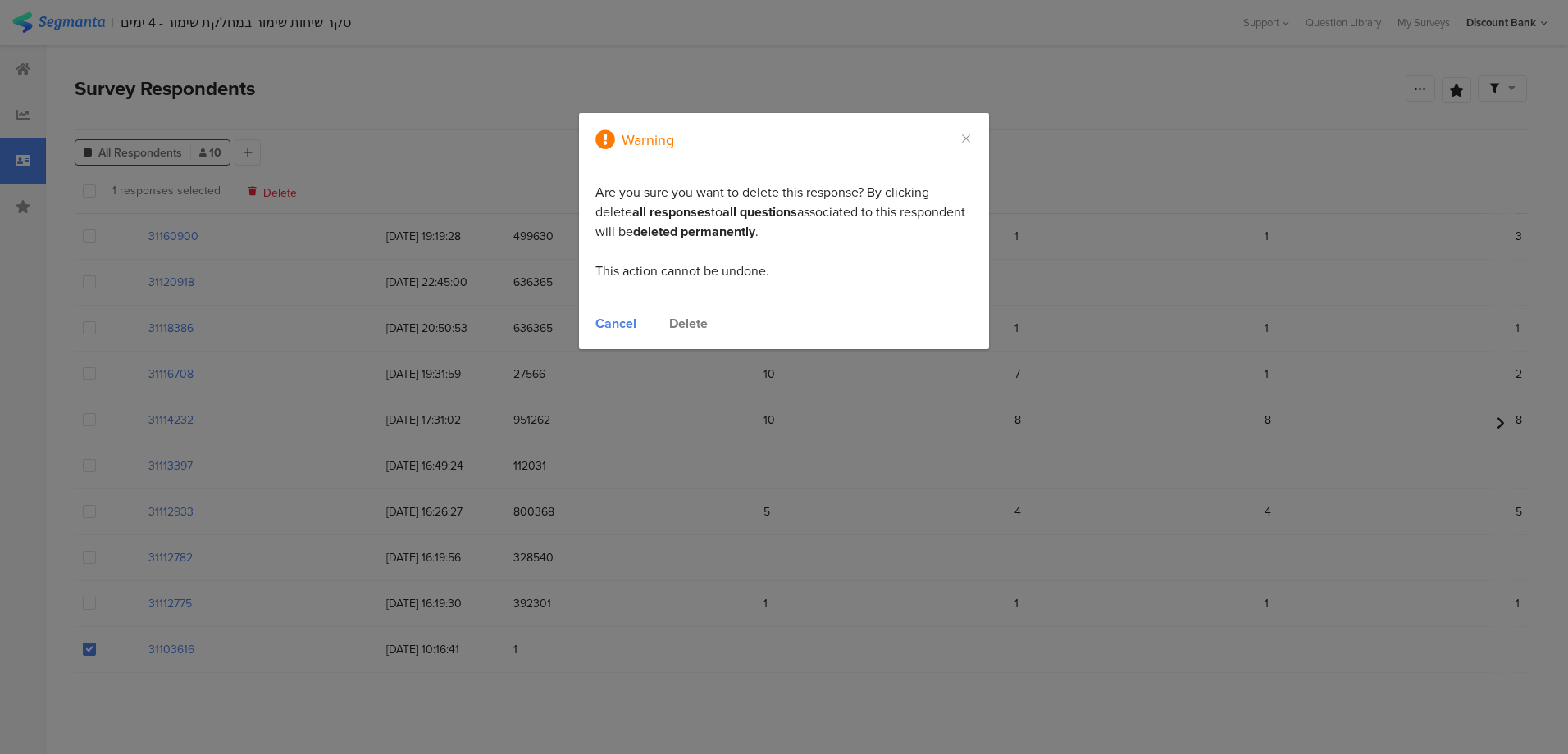
click at [695, 327] on div "Delete" at bounding box center [688, 324] width 39 height 19
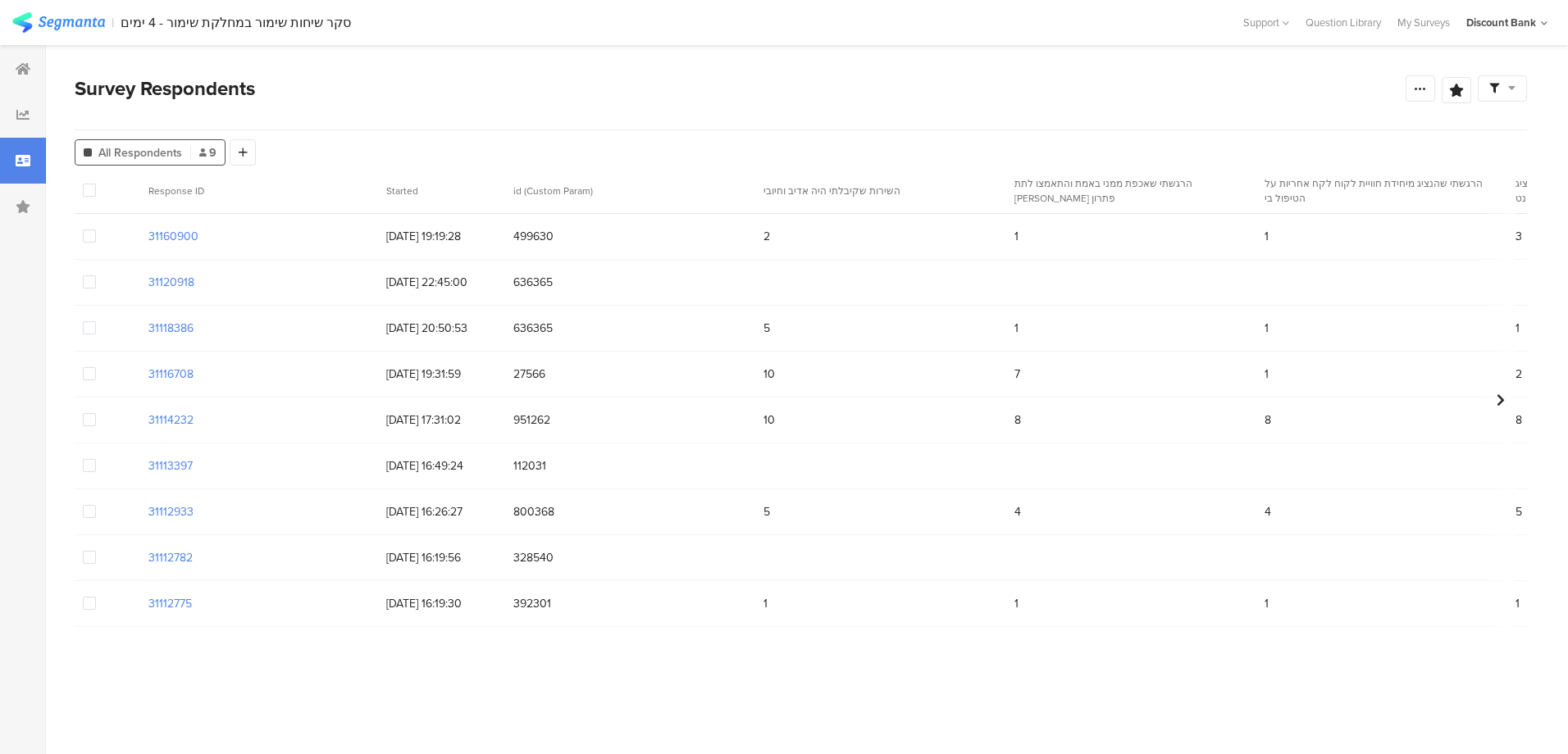
click at [19, 68] on icon at bounding box center [24, 69] width 15 height 13
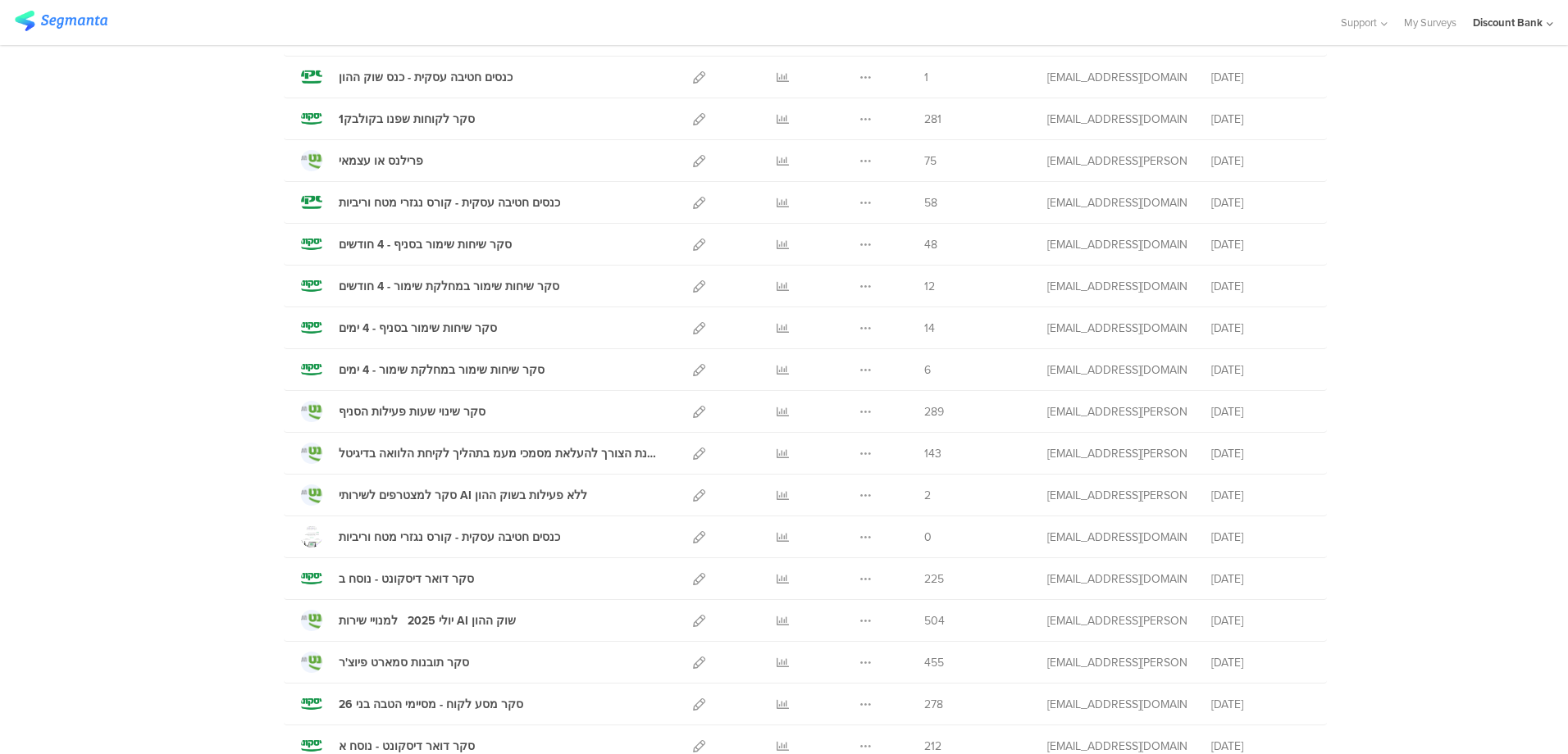
scroll to position [328, 0]
